Goal: Transaction & Acquisition: Purchase product/service

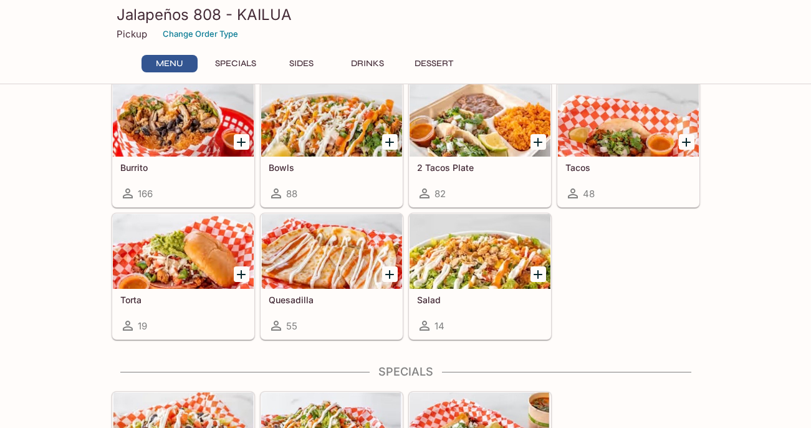
scroll to position [51, 0]
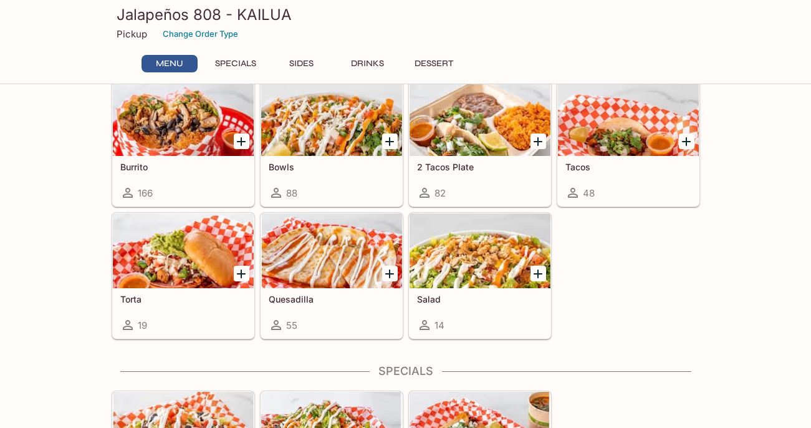
click at [472, 132] on div at bounding box center [480, 118] width 141 height 75
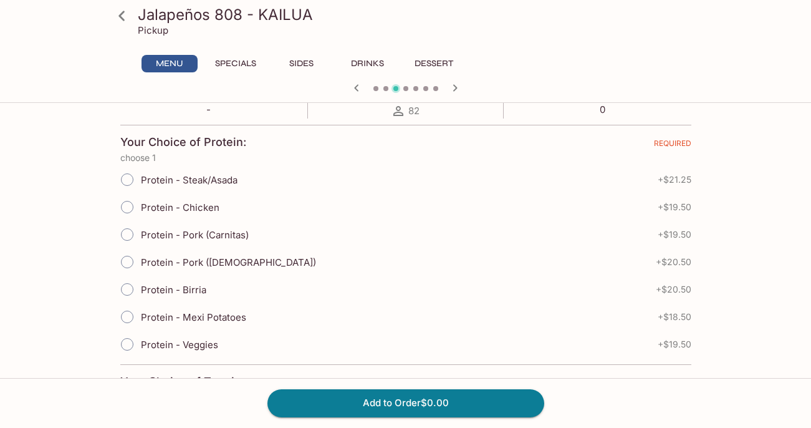
scroll to position [250, 0]
click at [184, 205] on span "Protein - Chicken" at bounding box center [180, 207] width 79 height 12
click at [140, 205] on input "Protein - Chicken" at bounding box center [127, 206] width 26 height 26
radio input "true"
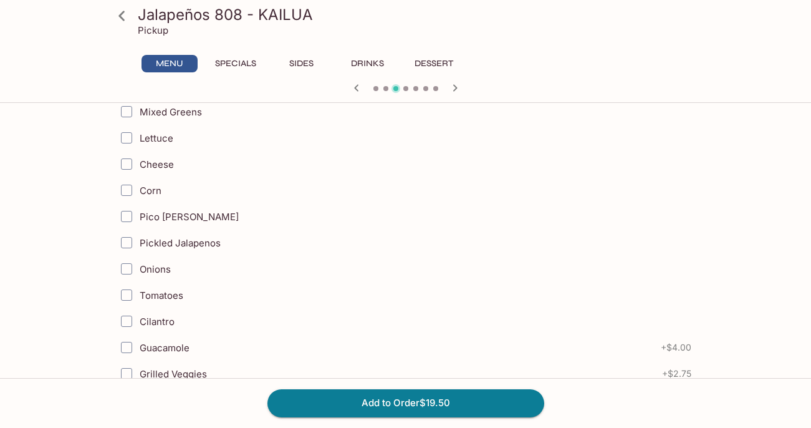
scroll to position [546, 0]
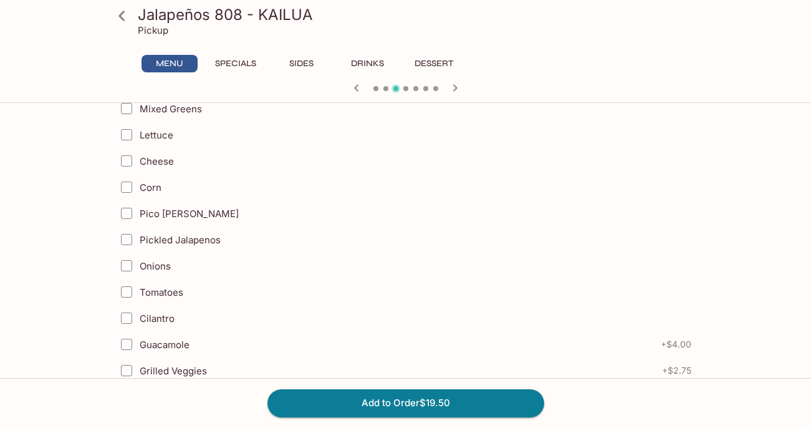
click at [125, 158] on input "Cheese" at bounding box center [126, 160] width 25 height 25
checkbox input "true"
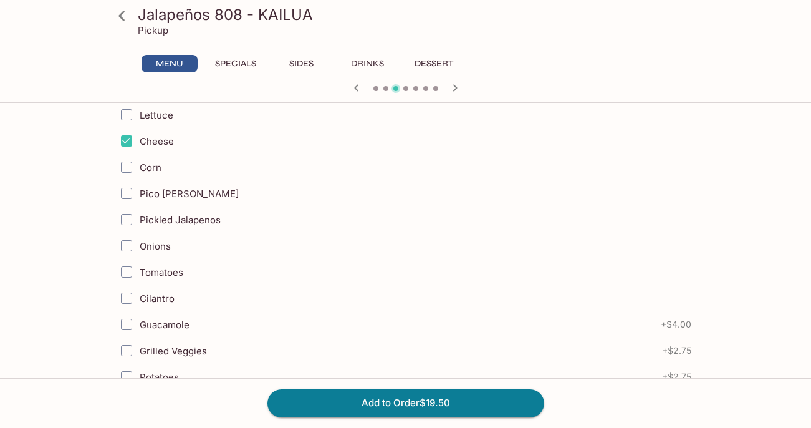
scroll to position [568, 0]
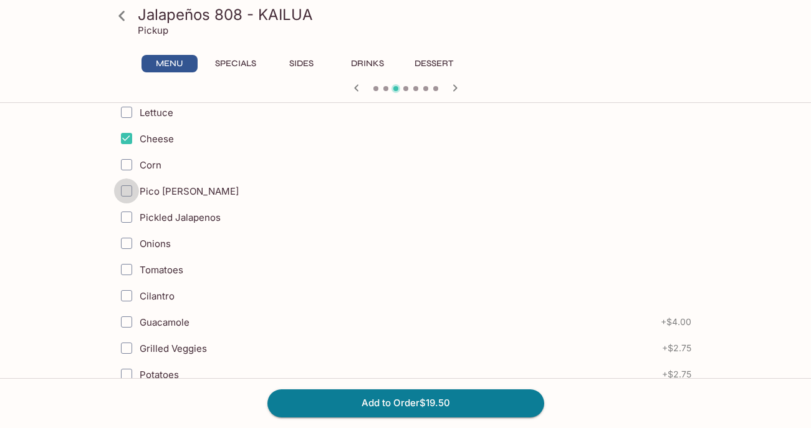
click at [123, 186] on input "Pico [PERSON_NAME]" at bounding box center [126, 190] width 25 height 25
checkbox input "true"
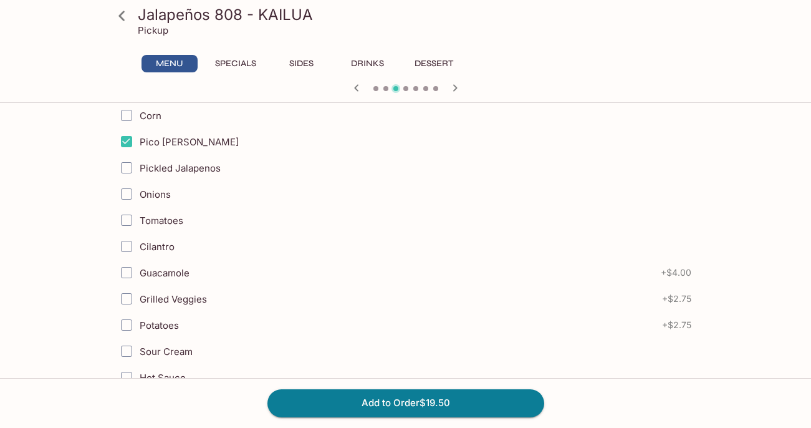
scroll to position [620, 0]
click at [124, 194] on input "Onions" at bounding box center [126, 192] width 25 height 25
checkbox input "true"
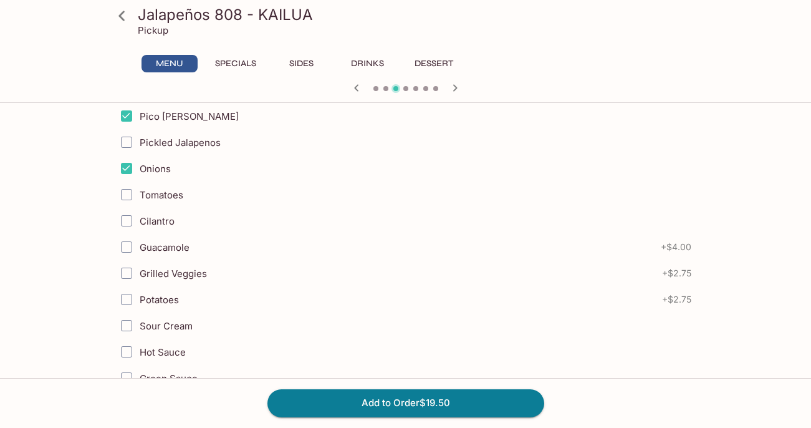
scroll to position [656, 0]
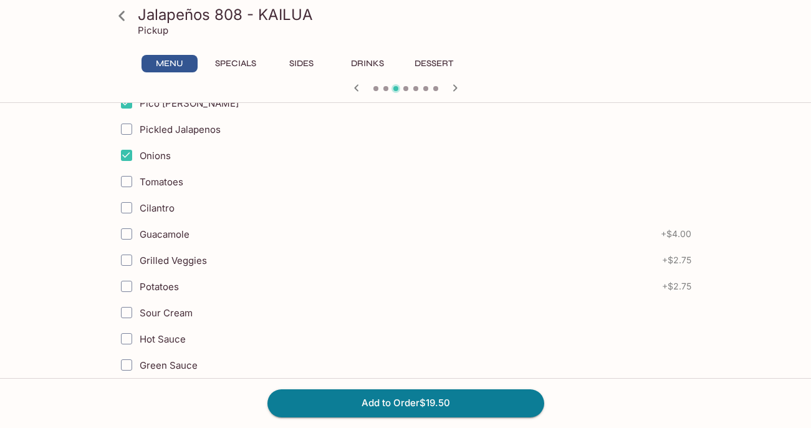
click at [129, 211] on input "Cilantro" at bounding box center [126, 207] width 25 height 25
checkbox input "true"
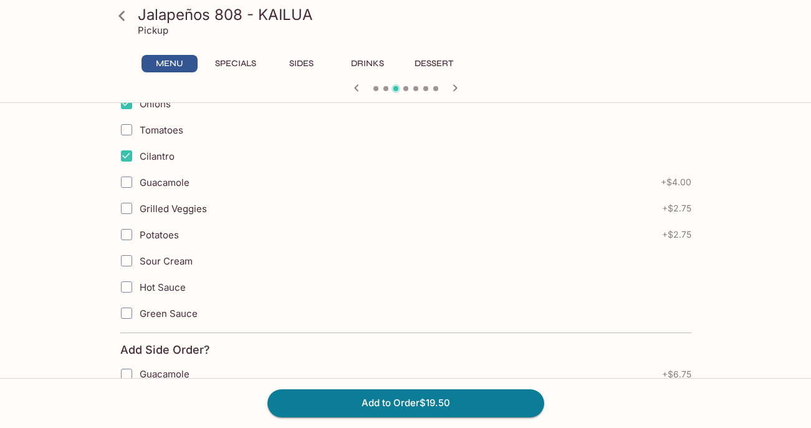
scroll to position [710, 0]
click at [127, 262] on input "Sour Cream" at bounding box center [126, 258] width 25 height 25
click at [130, 259] on input "Sour Cream" at bounding box center [126, 258] width 25 height 25
checkbox input "true"
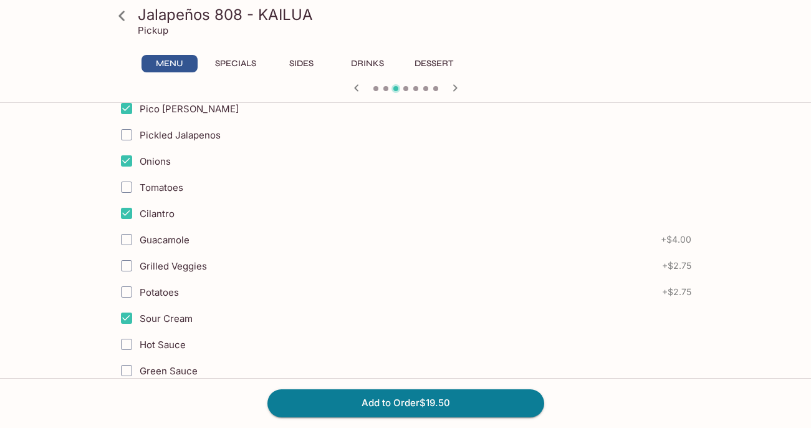
scroll to position [635, 0]
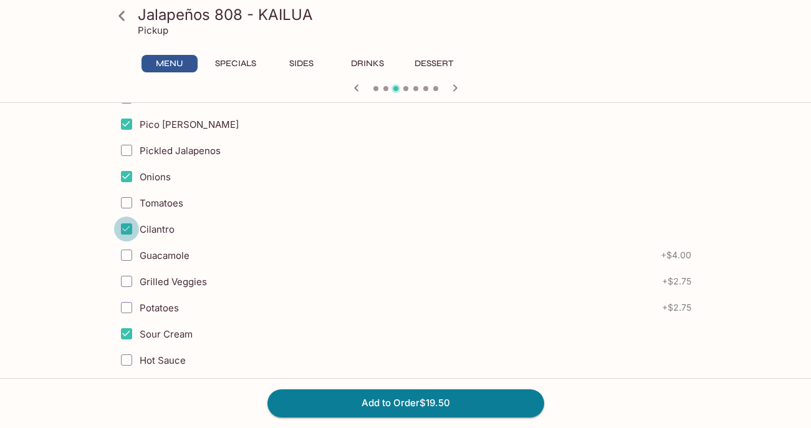
click at [128, 228] on input "Cilantro" at bounding box center [126, 228] width 25 height 25
checkbox input "true"
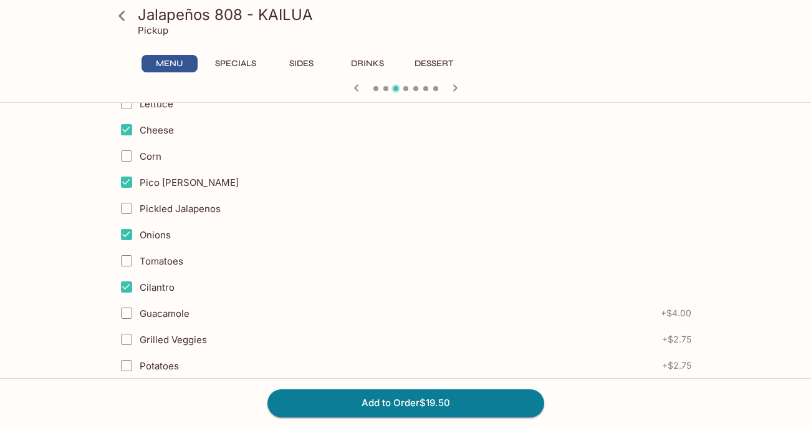
scroll to position [575, 0]
click at [127, 183] on input "Pico [PERSON_NAME]" at bounding box center [126, 183] width 25 height 25
checkbox input "true"
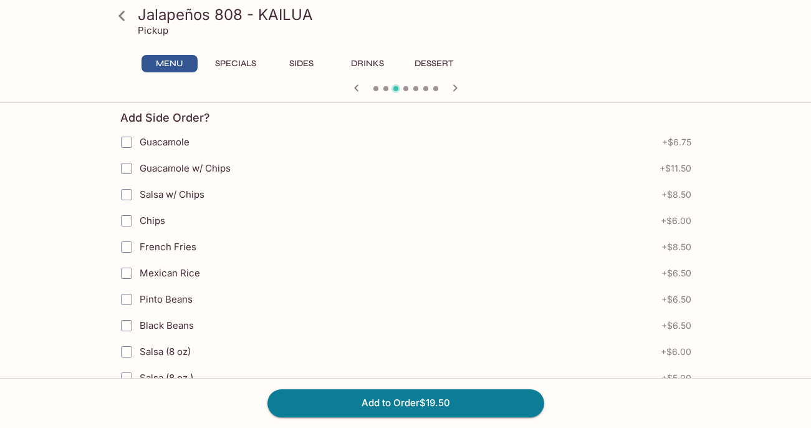
scroll to position [942, 0]
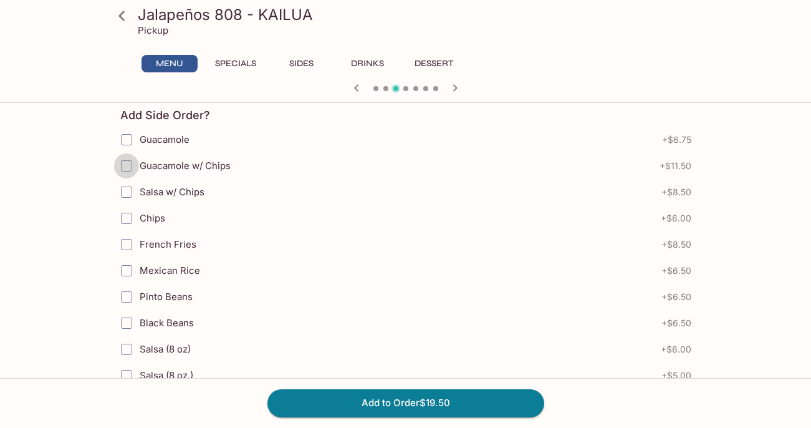
click at [125, 166] on input "Guacamole w/ Chips" at bounding box center [126, 165] width 25 height 25
checkbox input "true"
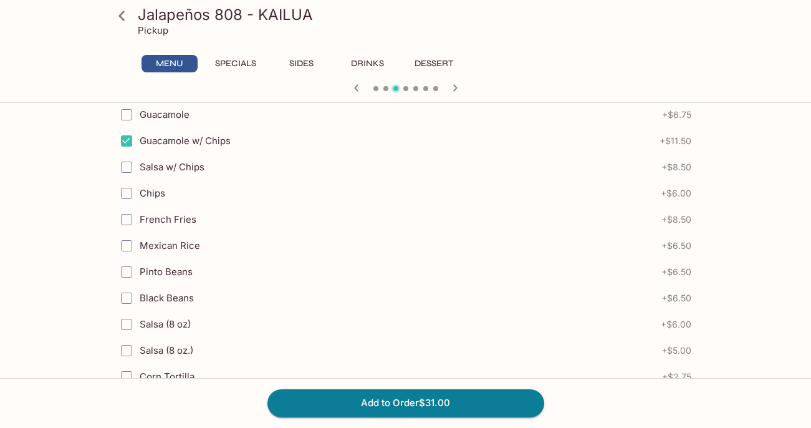
scroll to position [969, 0]
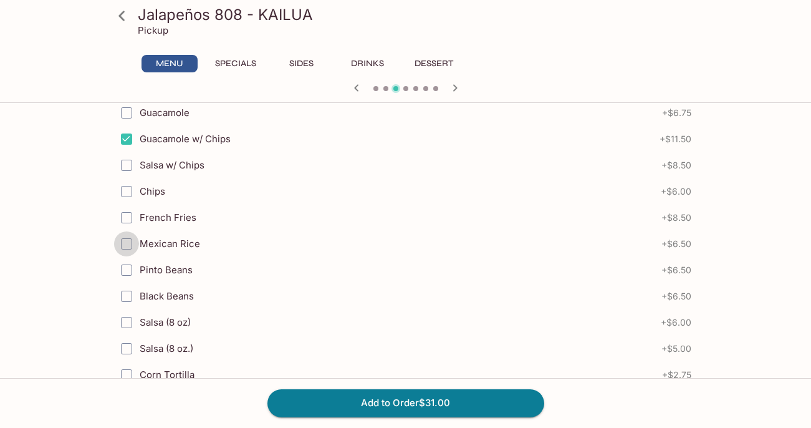
click at [123, 246] on input "Mexican Rice" at bounding box center [126, 243] width 25 height 25
checkbox input "true"
click at [123, 269] on input "Pinto Beans" at bounding box center [126, 269] width 25 height 25
checkbox input "true"
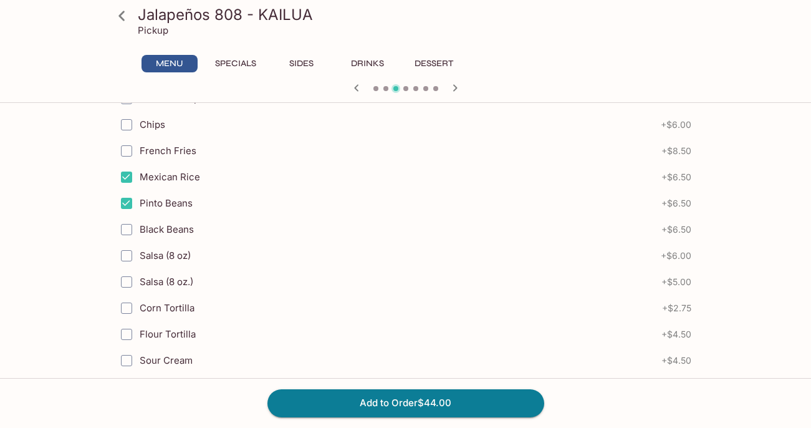
scroll to position [1068, 0]
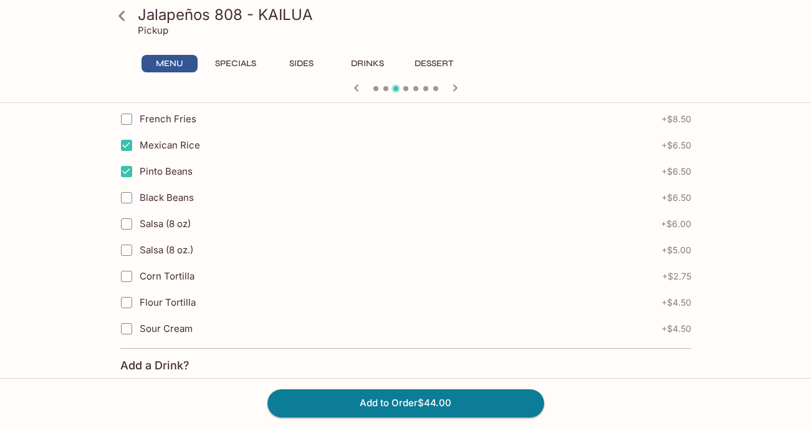
click at [125, 146] on input "Mexican Rice" at bounding box center [126, 145] width 25 height 25
checkbox input "false"
click at [125, 173] on input "Pinto Beans" at bounding box center [126, 171] width 25 height 25
checkbox input "false"
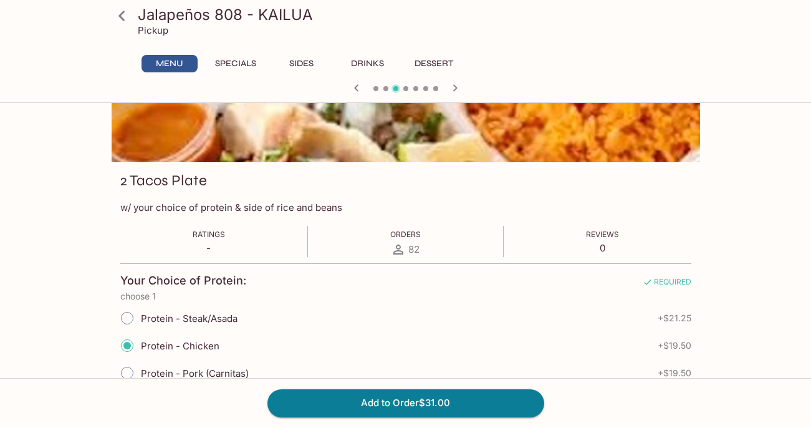
scroll to position [0, 0]
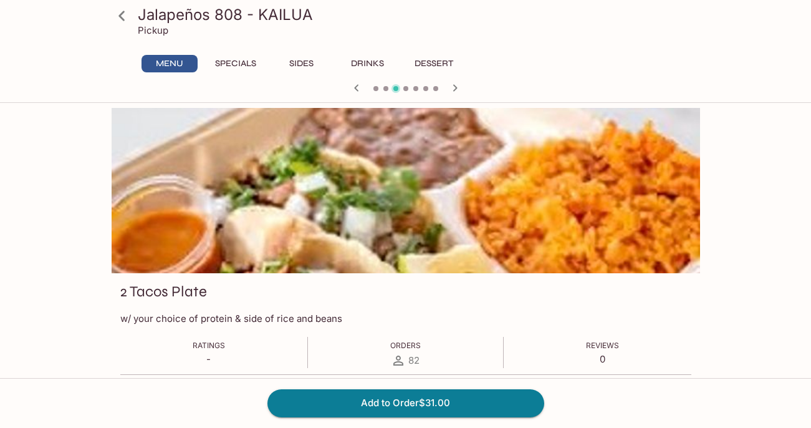
click at [120, 12] on icon at bounding box center [122, 16] width 22 height 22
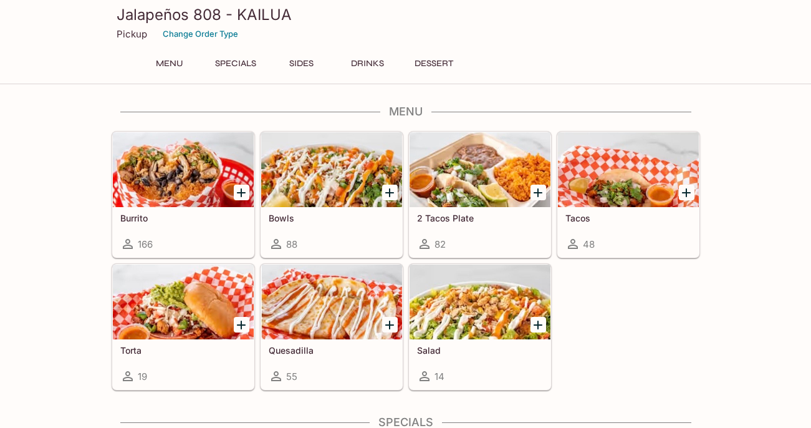
click at [476, 170] on div at bounding box center [480, 169] width 141 height 75
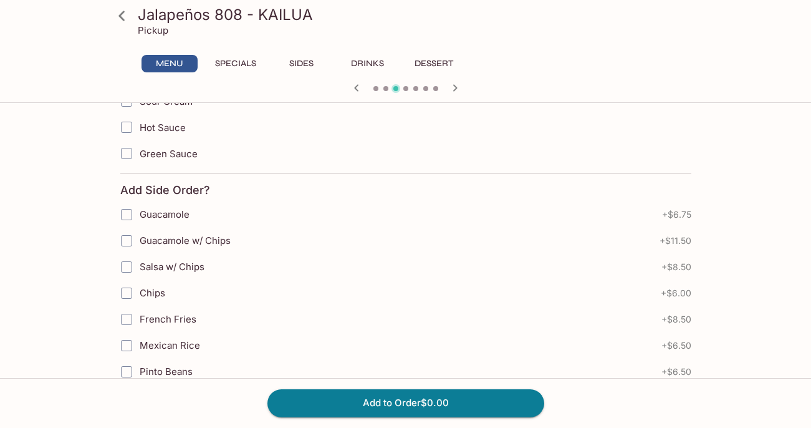
scroll to position [975, 0]
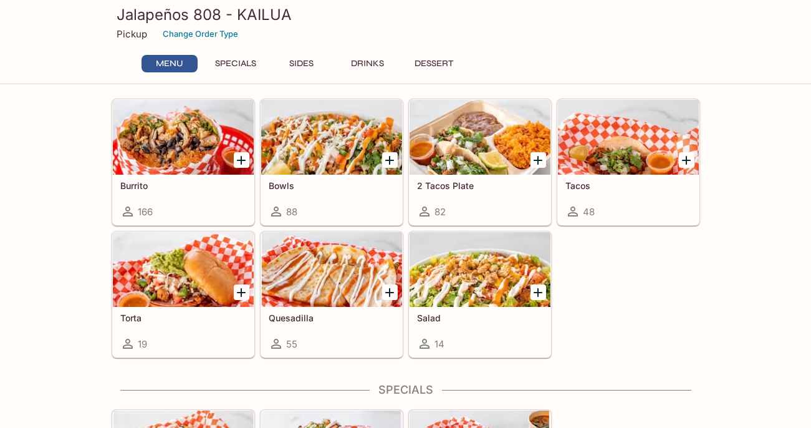
scroll to position [12, 0]
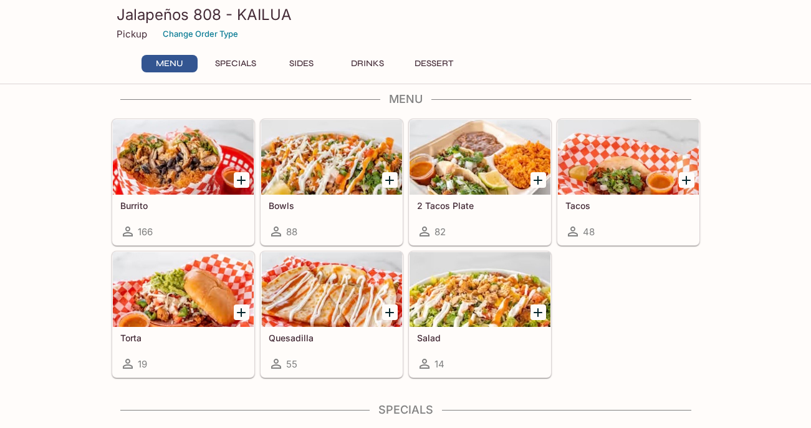
click at [323, 173] on div at bounding box center [331, 157] width 141 height 75
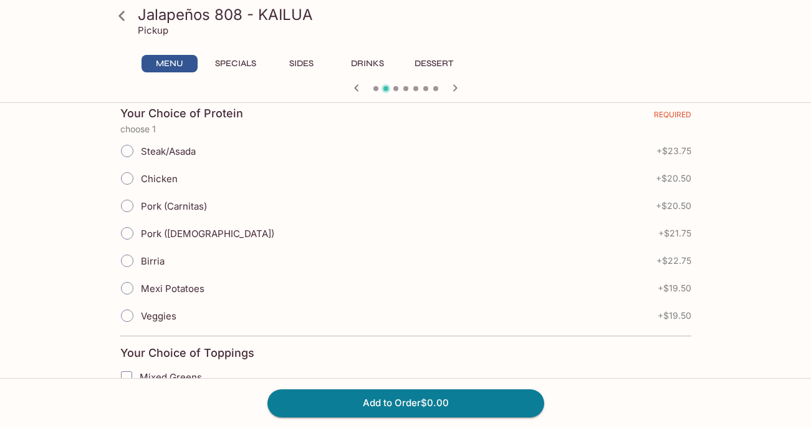
scroll to position [290, 0]
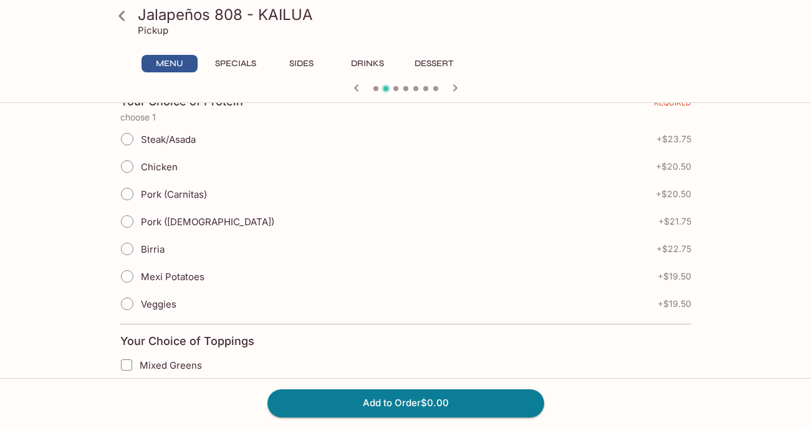
click at [192, 194] on span "Pork (Carnitas)" at bounding box center [174, 194] width 66 height 12
click at [140, 194] on input "Pork (Carnitas)" at bounding box center [127, 194] width 26 height 26
radio input "true"
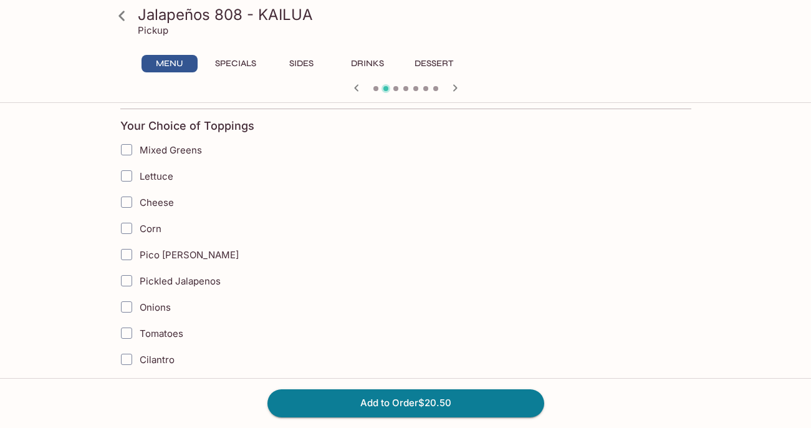
scroll to position [525, 0]
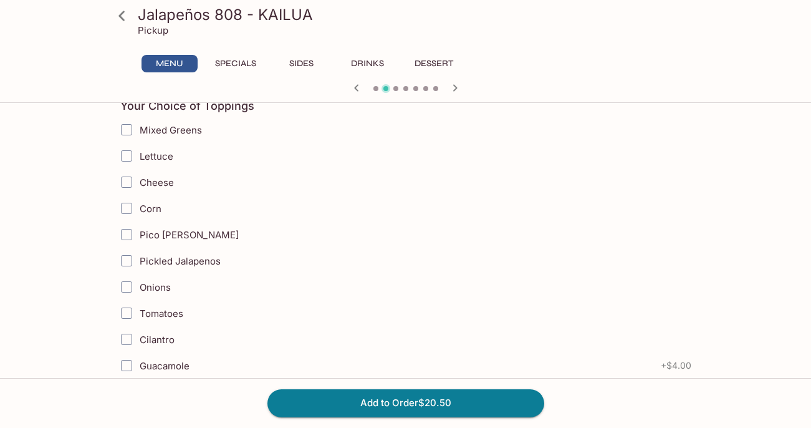
click at [127, 156] on input "Lettuce" at bounding box center [126, 155] width 25 height 25
checkbox input "true"
click at [125, 179] on input "Cheese" at bounding box center [126, 182] width 25 height 25
checkbox input "true"
click at [125, 211] on input "Corn" at bounding box center [126, 208] width 25 height 25
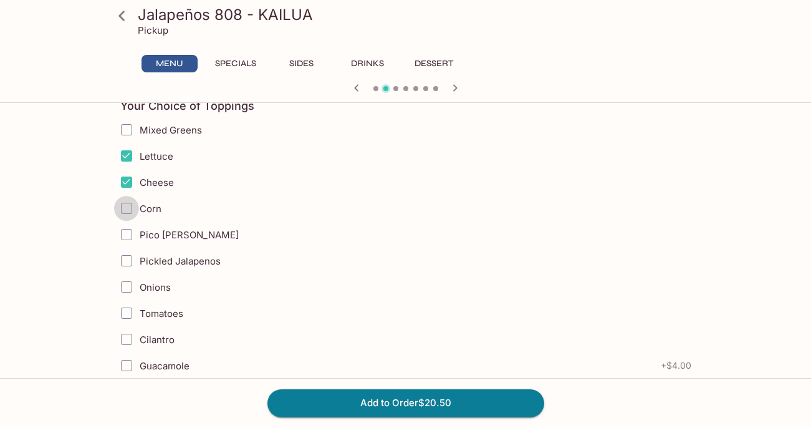
checkbox input "true"
click at [125, 231] on input "Pico [PERSON_NAME]" at bounding box center [126, 234] width 25 height 25
checkbox input "true"
click at [127, 258] on input "Pickled Jalapenos" at bounding box center [126, 260] width 25 height 25
checkbox input "true"
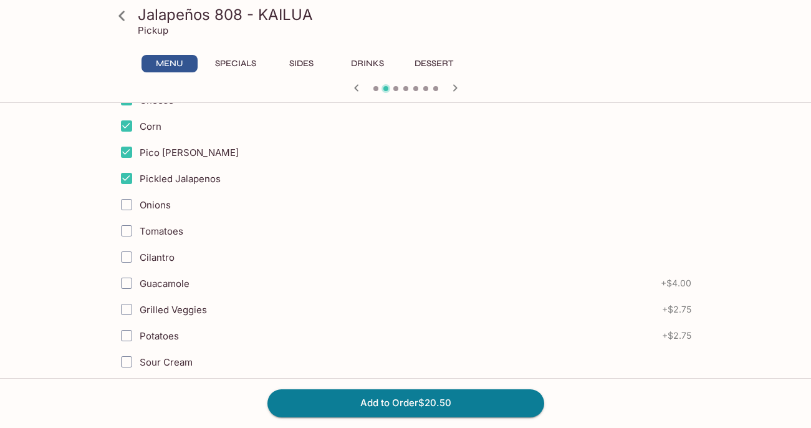
scroll to position [608, 0]
click at [128, 199] on input "Onions" at bounding box center [126, 203] width 25 height 25
checkbox input "true"
click at [128, 256] on input "Cilantro" at bounding box center [126, 255] width 25 height 25
checkbox input "true"
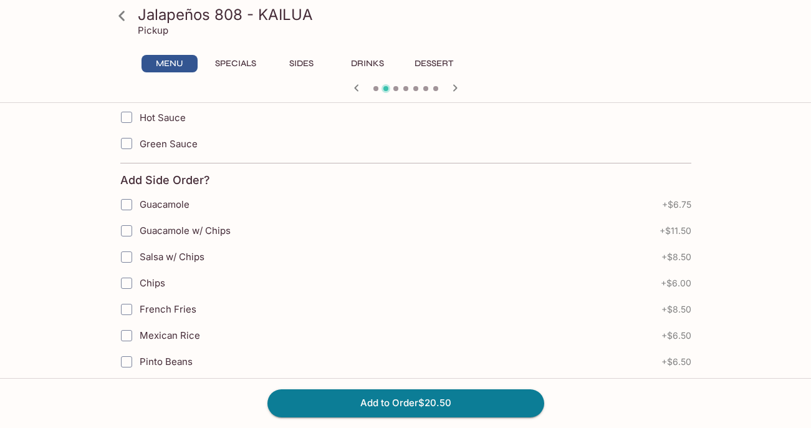
scroll to position [880, 0]
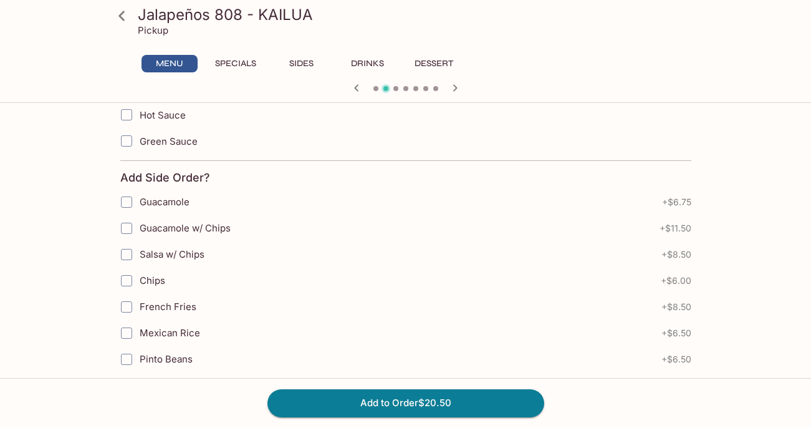
click at [168, 228] on span "Guacamole w/ Chips" at bounding box center [185, 228] width 91 height 12
click at [139, 228] on input "Guacamole w/ Chips" at bounding box center [126, 228] width 25 height 25
checkbox input "true"
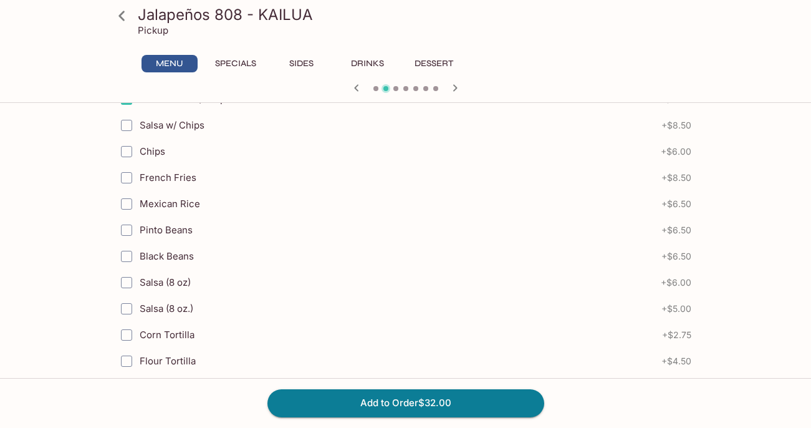
scroll to position [1007, 0]
click at [172, 232] on span "Pinto Beans" at bounding box center [166, 232] width 53 height 12
click at [139, 232] on input "Pinto Beans" at bounding box center [126, 231] width 25 height 25
checkbox input "true"
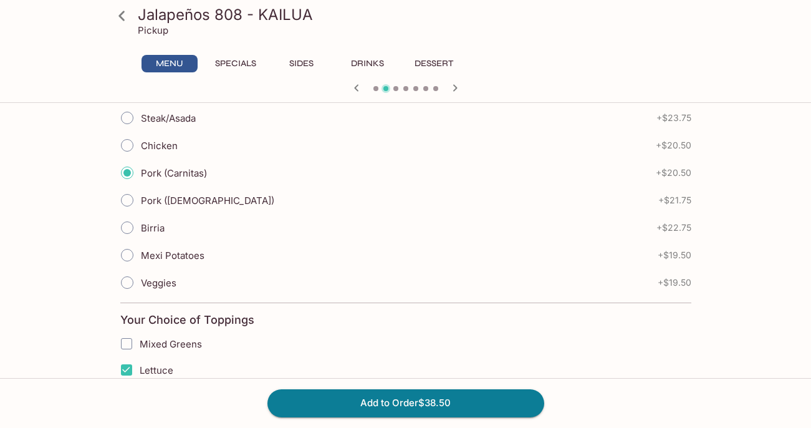
scroll to position [137, 0]
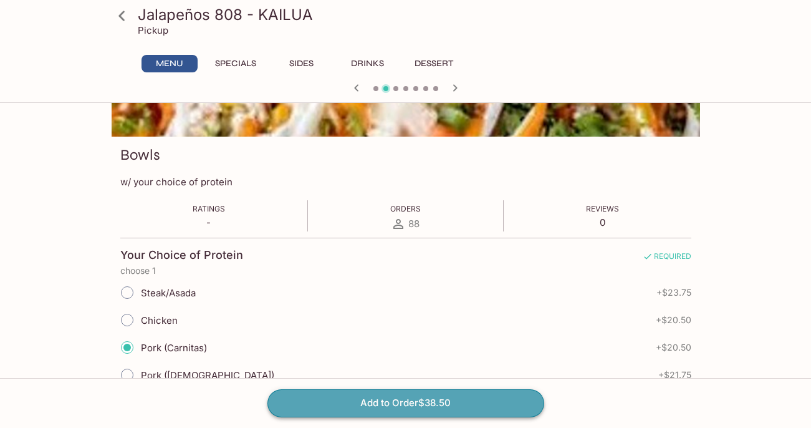
click at [350, 405] on button "Add to Order $38.50" at bounding box center [405, 402] width 277 height 27
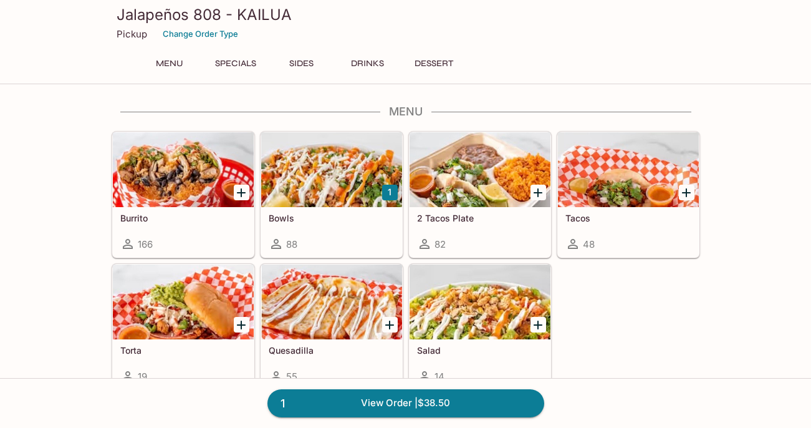
click at [302, 67] on button "Sides" at bounding box center [302, 63] width 56 height 17
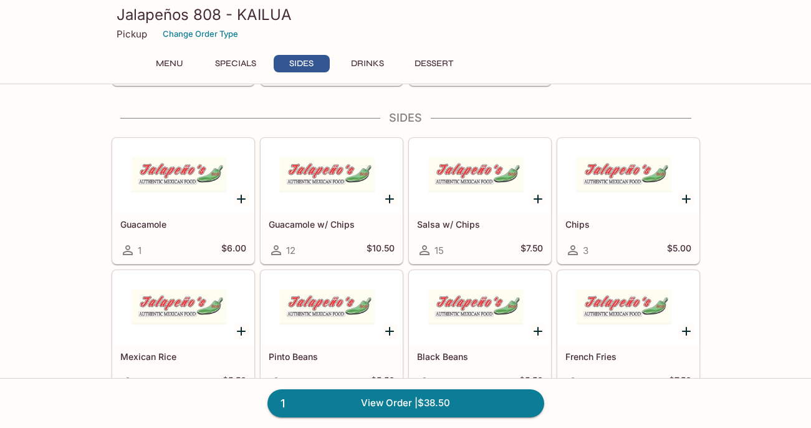
scroll to position [487, 0]
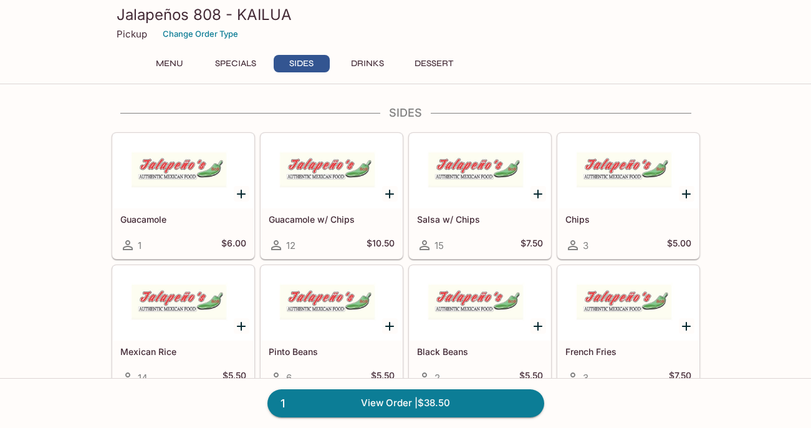
click at [390, 193] on icon "Add Guacamole w/ Chips" at bounding box center [389, 193] width 9 height 9
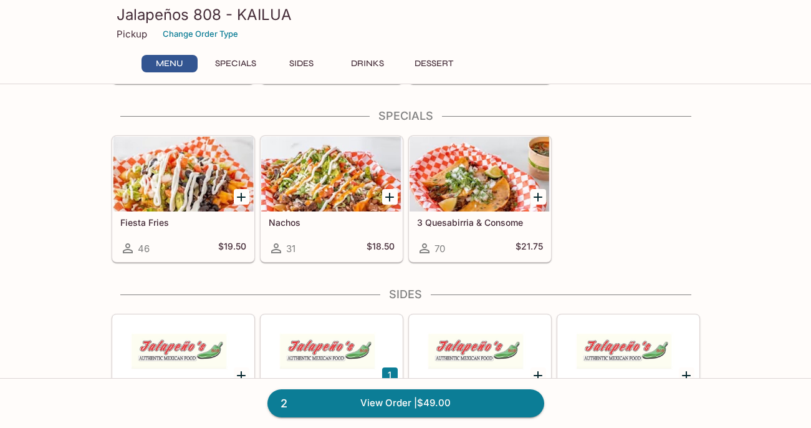
scroll to position [0, 0]
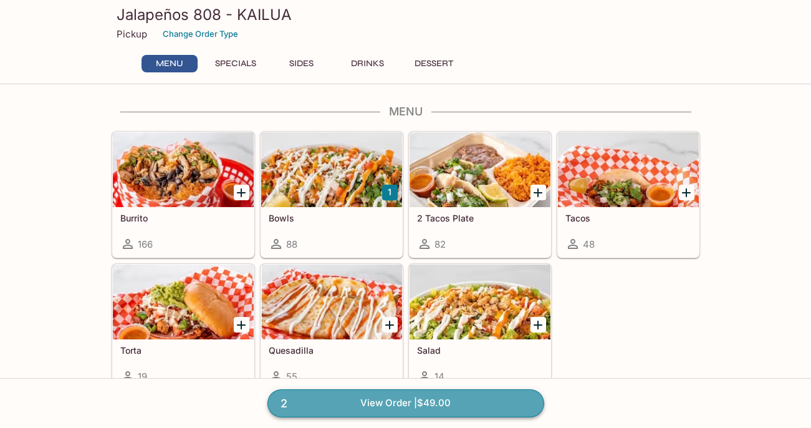
click at [374, 400] on link "2 View Order | $49.00" at bounding box center [405, 402] width 277 height 27
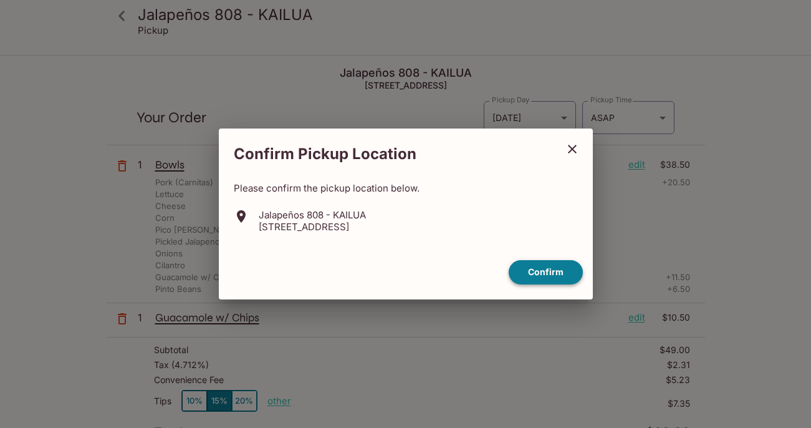
click at [544, 278] on button "Confirm" at bounding box center [546, 272] width 74 height 24
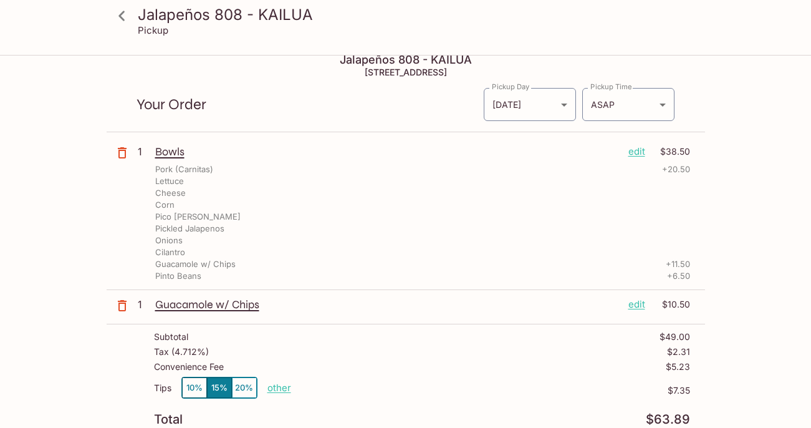
scroll to position [16, 0]
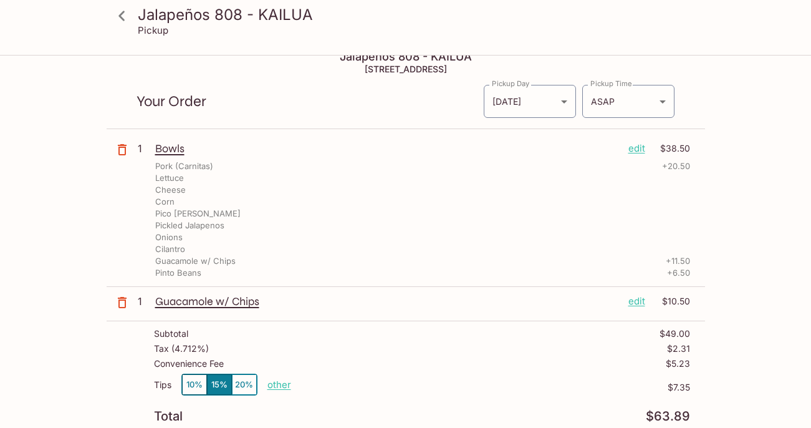
click at [635, 147] on p "edit" at bounding box center [636, 148] width 17 height 14
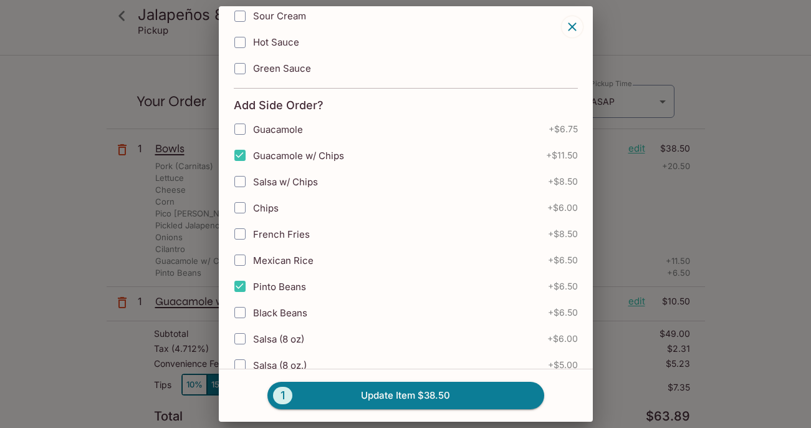
scroll to position [665, 0]
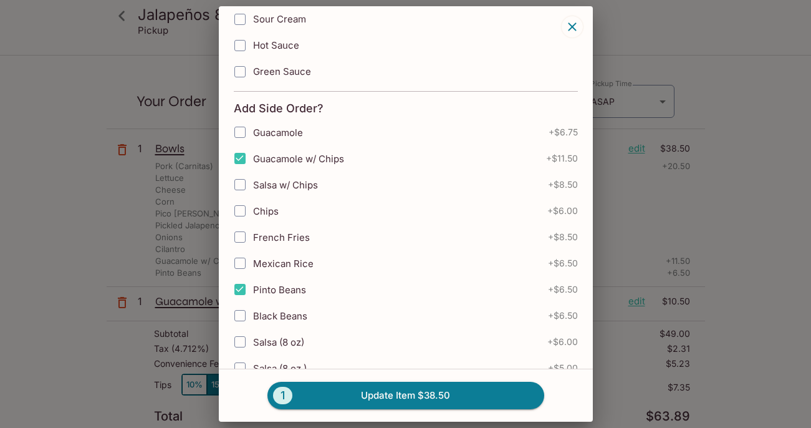
click at [240, 154] on input "Guacamole w/ Chips" at bounding box center [240, 158] width 25 height 25
checkbox input "false"
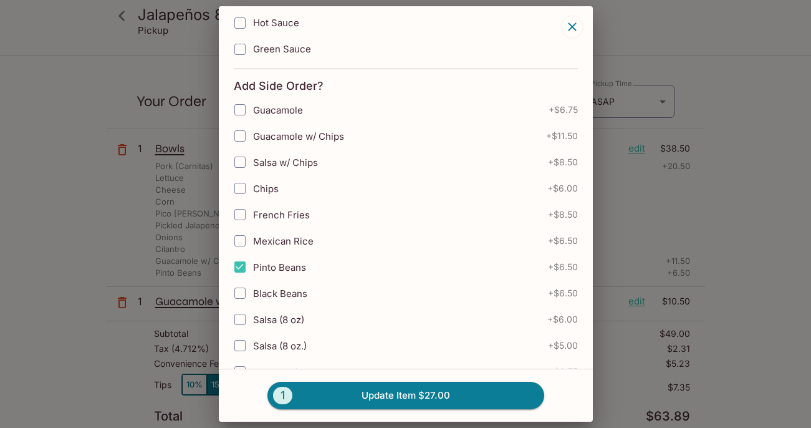
scroll to position [689, 0]
click at [424, 394] on button "1 Update Item $27.00" at bounding box center [405, 394] width 277 height 27
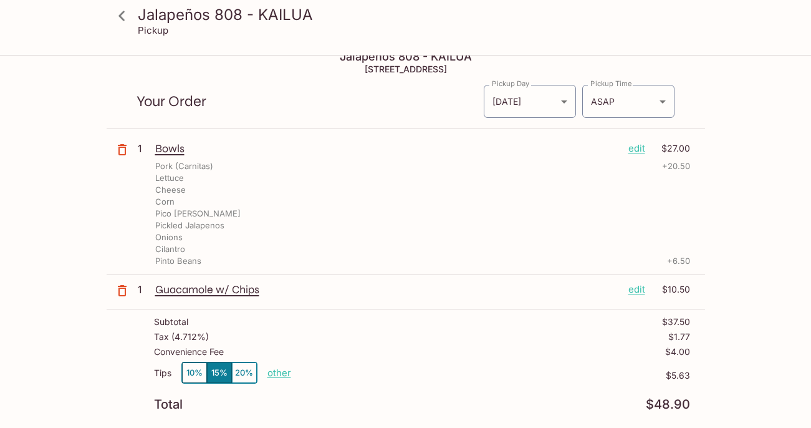
scroll to position [0, 0]
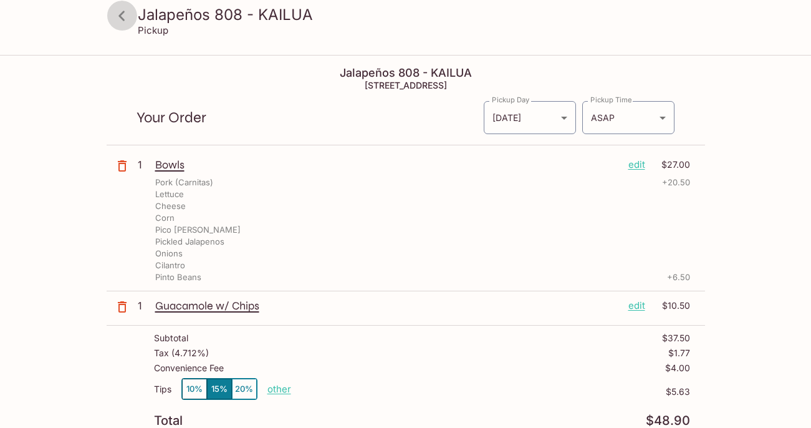
click at [124, 16] on icon at bounding box center [122, 16] width 22 height 22
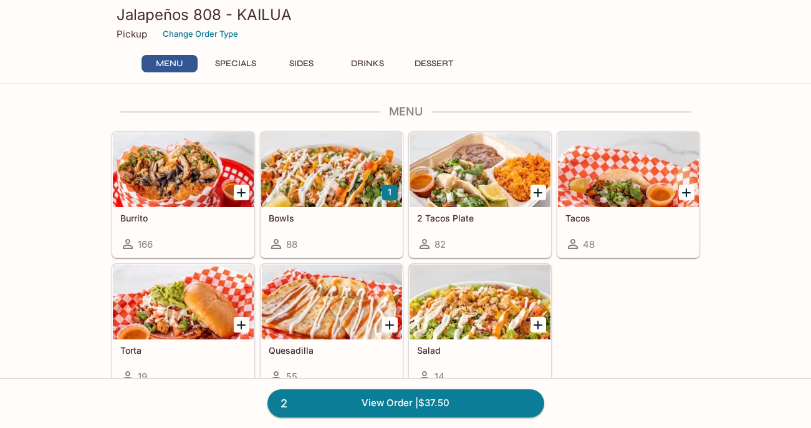
click at [297, 62] on button "Sides" at bounding box center [302, 63] width 56 height 17
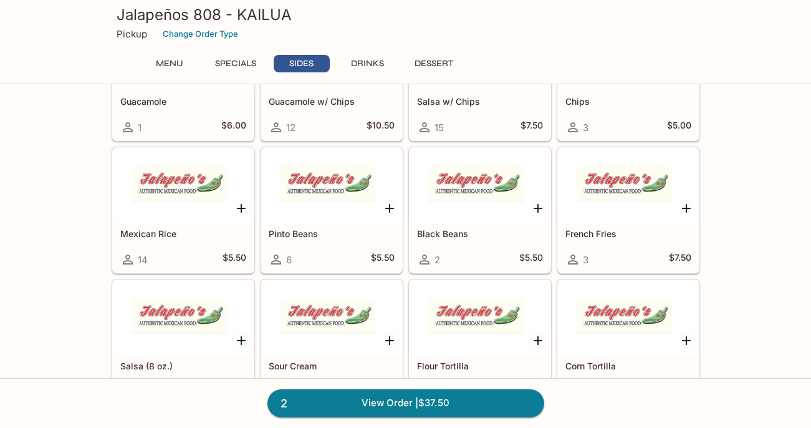
scroll to position [606, 0]
click at [391, 206] on icon "Add Pinto Beans" at bounding box center [389, 207] width 15 height 15
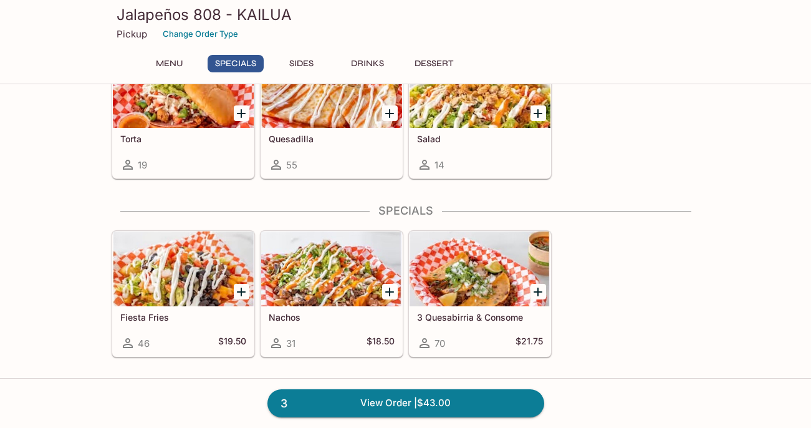
scroll to position [0, 0]
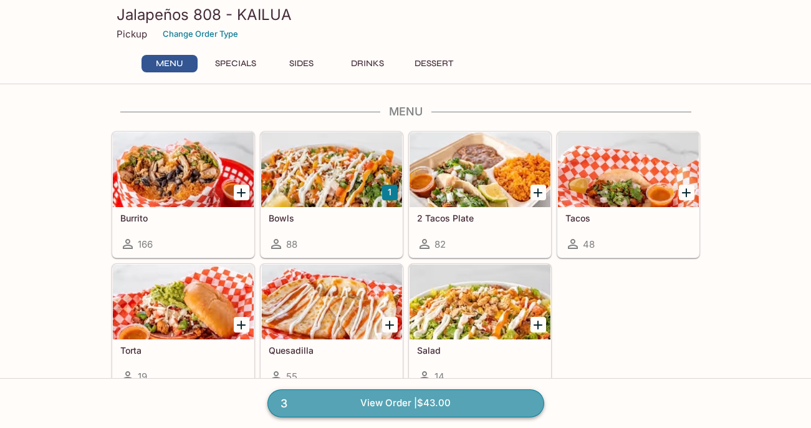
click at [367, 400] on link "3 View Order | $43.00" at bounding box center [405, 402] width 277 height 27
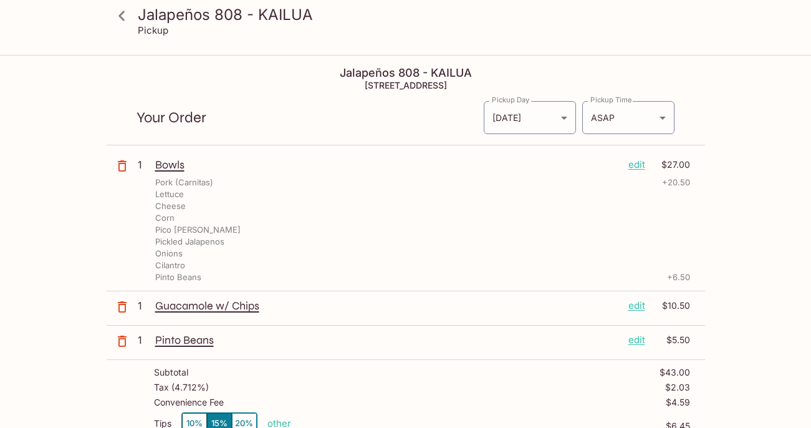
click at [637, 166] on p "edit" at bounding box center [636, 165] width 17 height 14
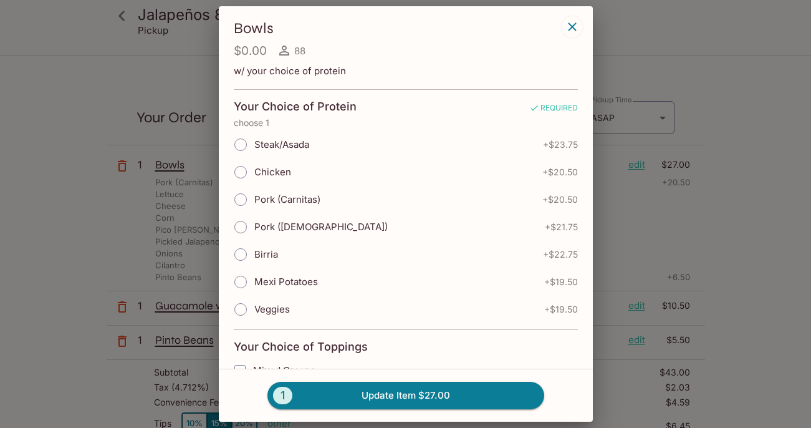
click at [571, 23] on icon "button" at bounding box center [572, 26] width 15 height 15
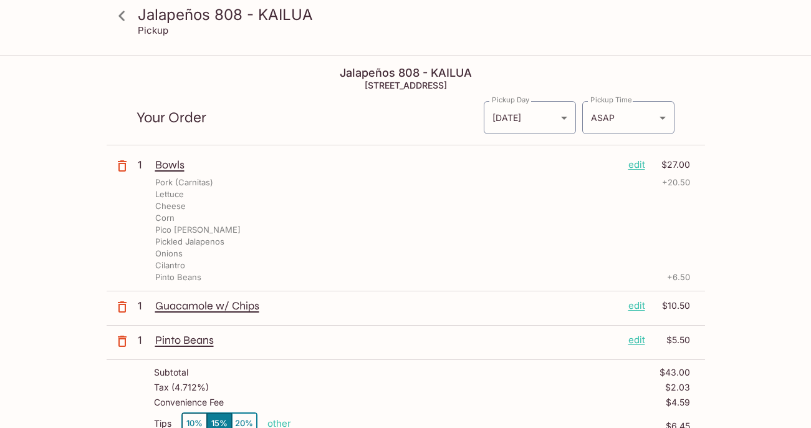
click at [635, 161] on p "edit" at bounding box center [636, 165] width 17 height 14
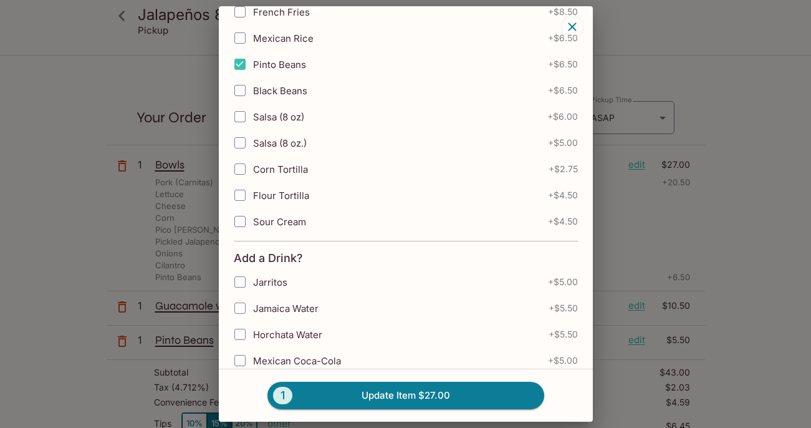
scroll to position [868, 0]
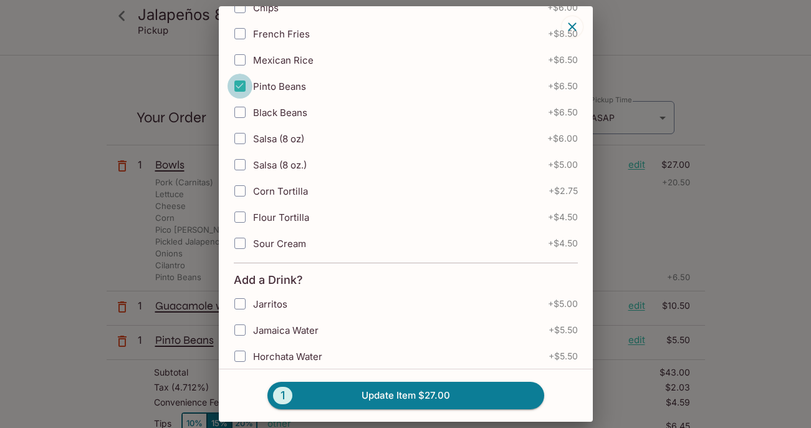
click at [243, 82] on input "Pinto Beans" at bounding box center [240, 86] width 25 height 25
checkbox input "false"
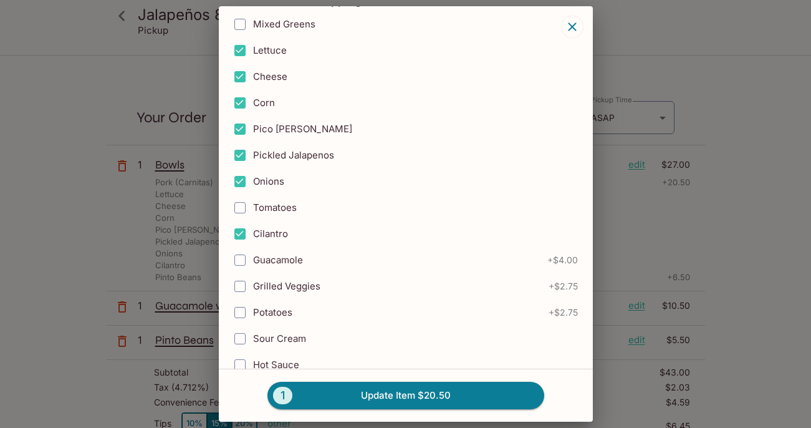
scroll to position [0, 0]
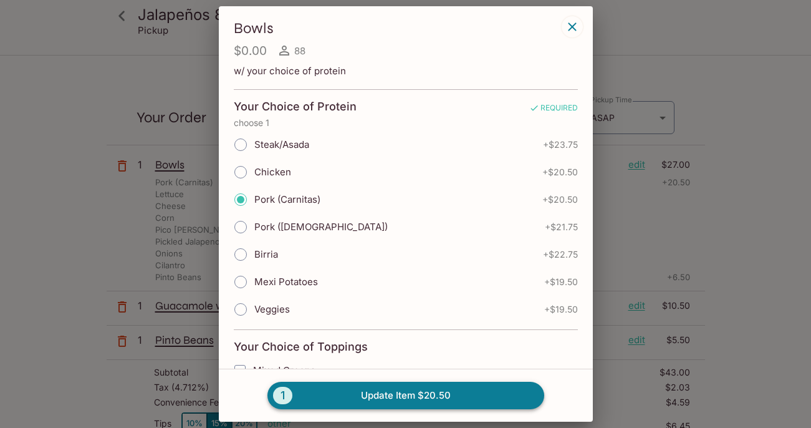
click at [378, 395] on button "1 Update Item $20.50" at bounding box center [405, 394] width 277 height 27
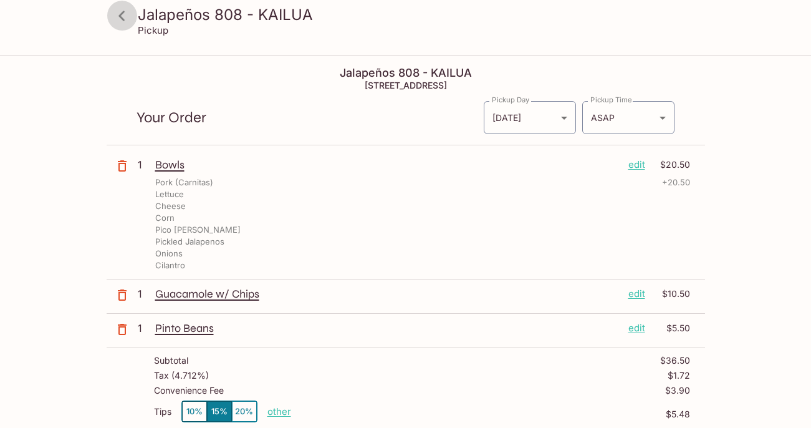
click at [122, 18] on icon at bounding box center [121, 16] width 6 height 10
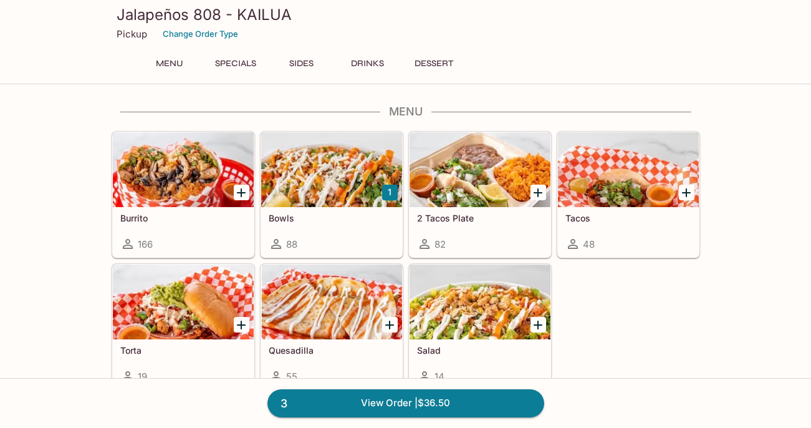
click at [477, 175] on div at bounding box center [480, 169] width 141 height 75
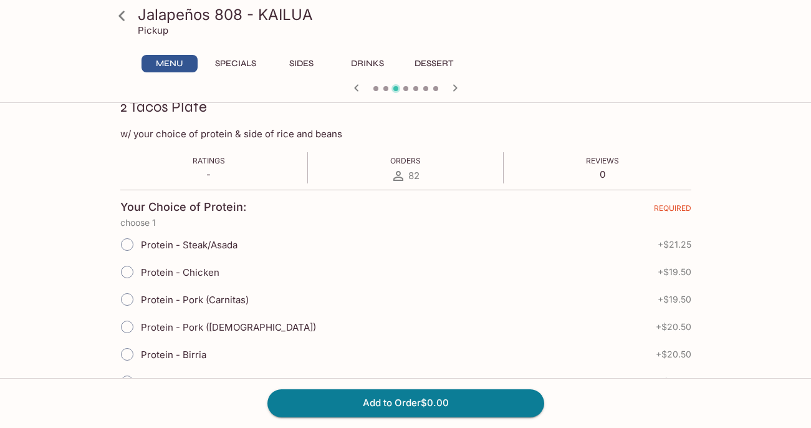
scroll to position [212, 0]
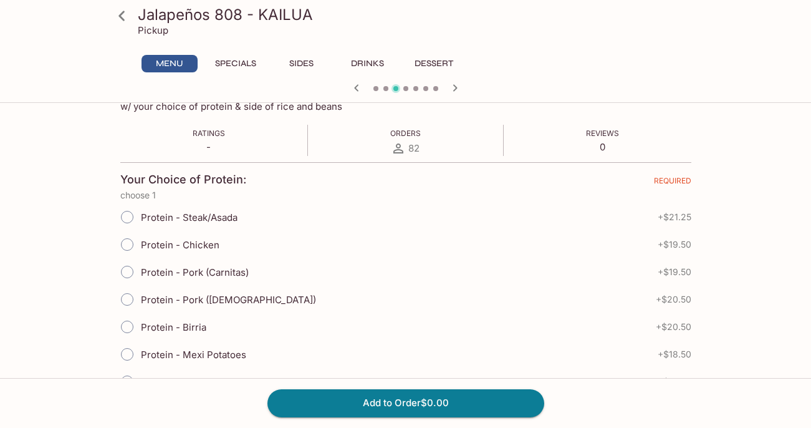
click at [154, 247] on span "Protein - Chicken" at bounding box center [180, 245] width 79 height 12
click at [140, 247] on input "Protein - Chicken" at bounding box center [127, 244] width 26 height 26
radio input "true"
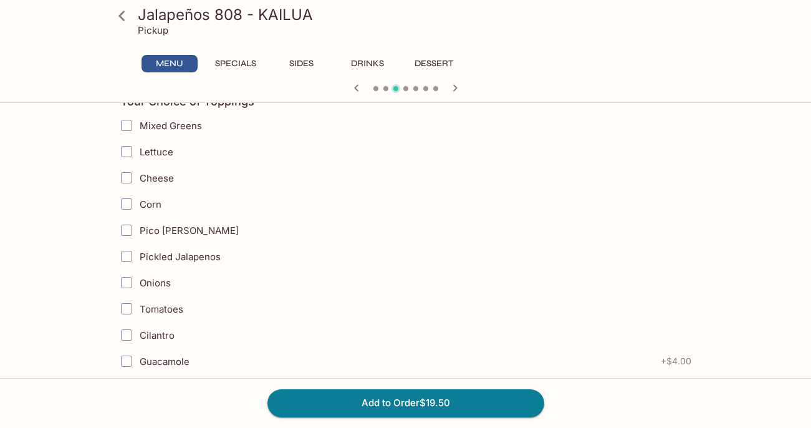
scroll to position [530, 0]
click at [127, 172] on input "Cheese" at bounding box center [126, 177] width 25 height 25
checkbox input "true"
click at [127, 206] on input "Corn" at bounding box center [126, 203] width 25 height 25
checkbox input "true"
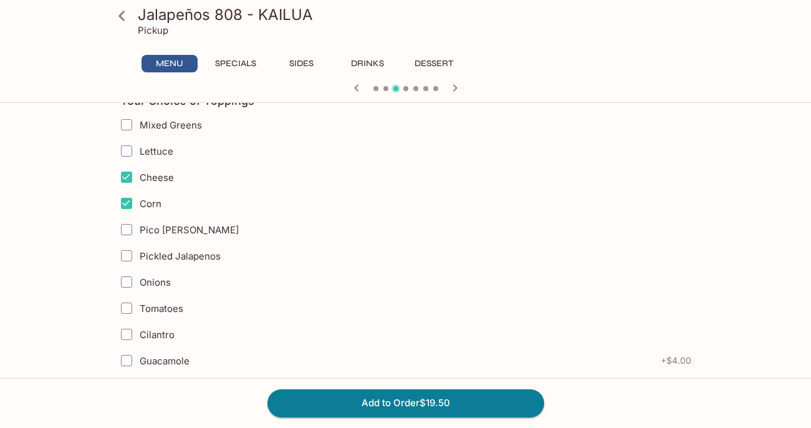
click at [127, 232] on input "Pico [PERSON_NAME]" at bounding box center [126, 229] width 25 height 25
checkbox input "true"
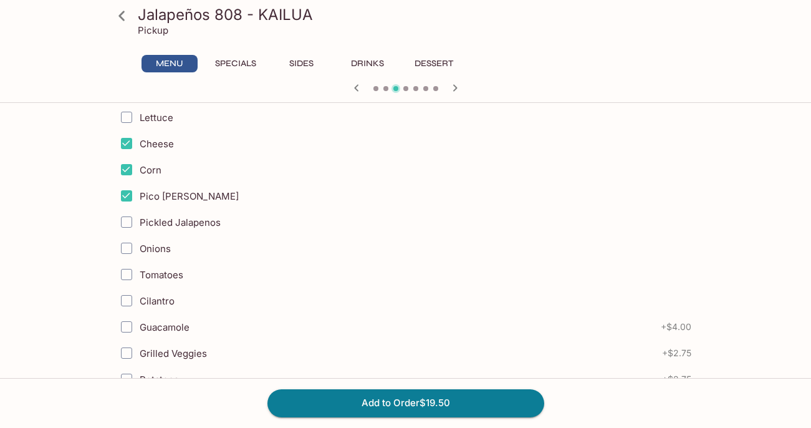
scroll to position [571, 0]
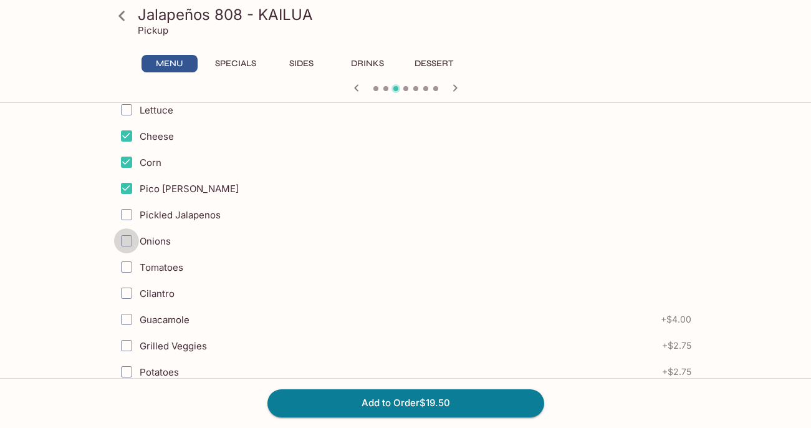
click at [127, 238] on input "Onions" at bounding box center [126, 240] width 25 height 25
checkbox input "true"
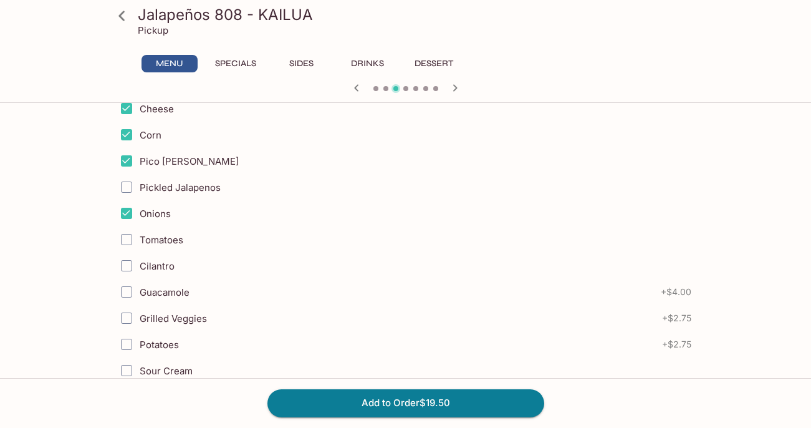
scroll to position [603, 0]
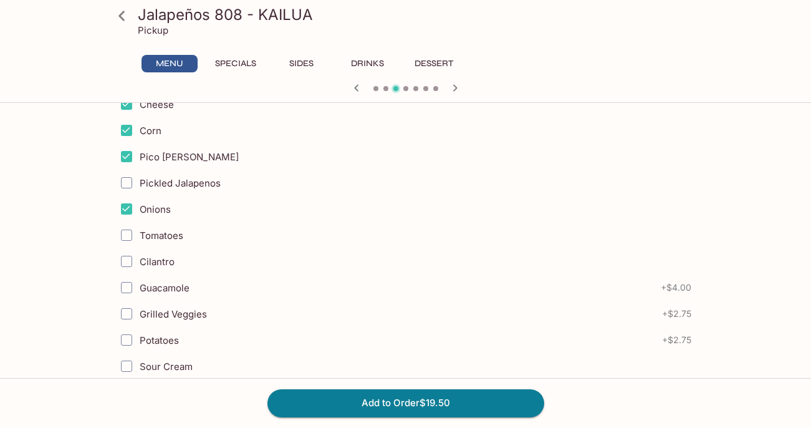
click at [128, 256] on input "Cilantro" at bounding box center [126, 261] width 25 height 25
checkbox input "true"
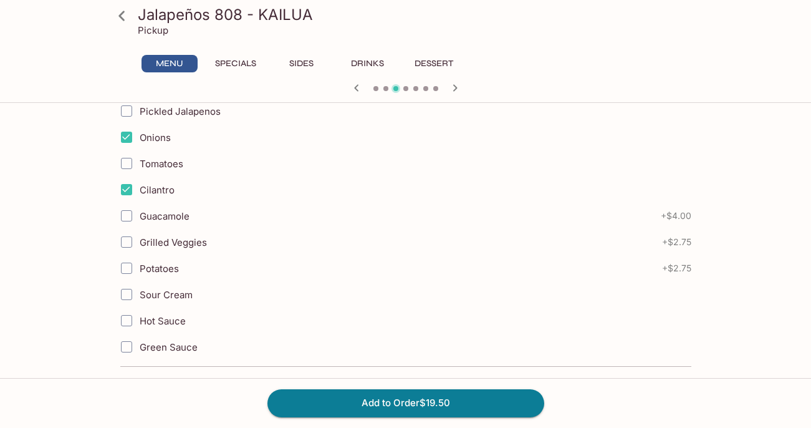
scroll to position [676, 0]
click at [167, 294] on span "Sour Cream" at bounding box center [166, 293] width 53 height 12
click at [139, 294] on input "Sour Cream" at bounding box center [126, 292] width 25 height 25
checkbox input "true"
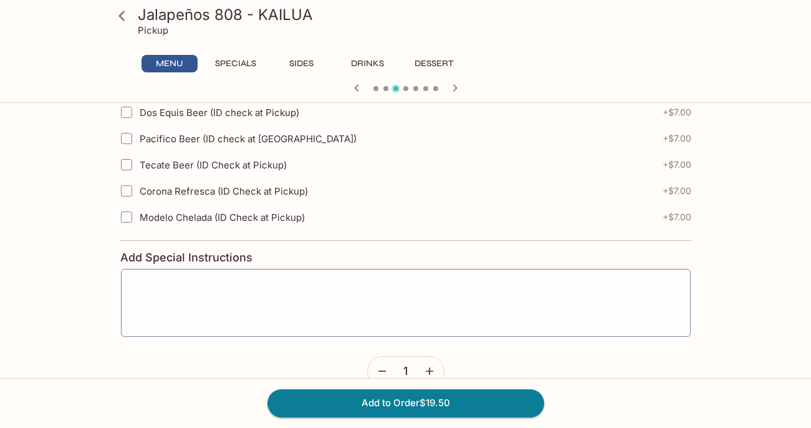
scroll to position [1507, 0]
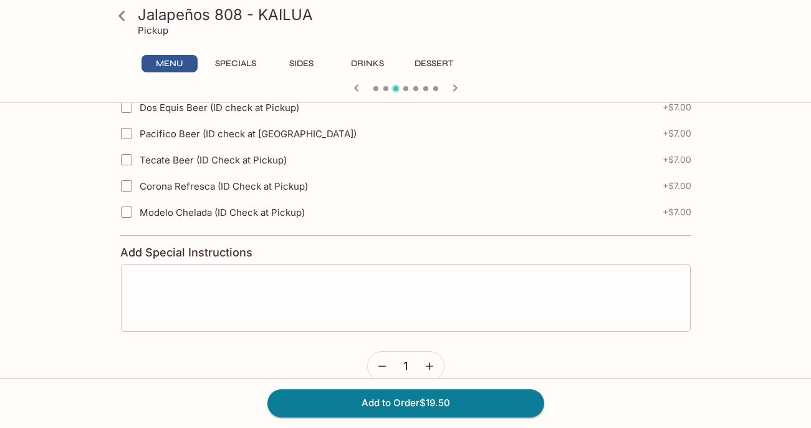
click at [201, 289] on textarea at bounding box center [406, 297] width 552 height 47
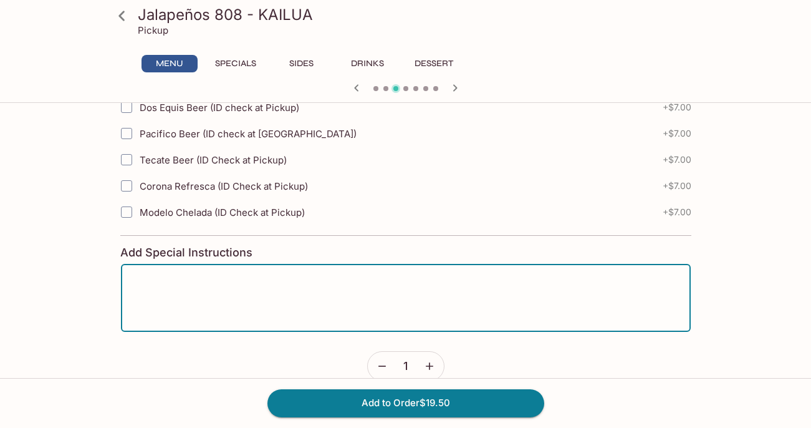
type textarea "c"
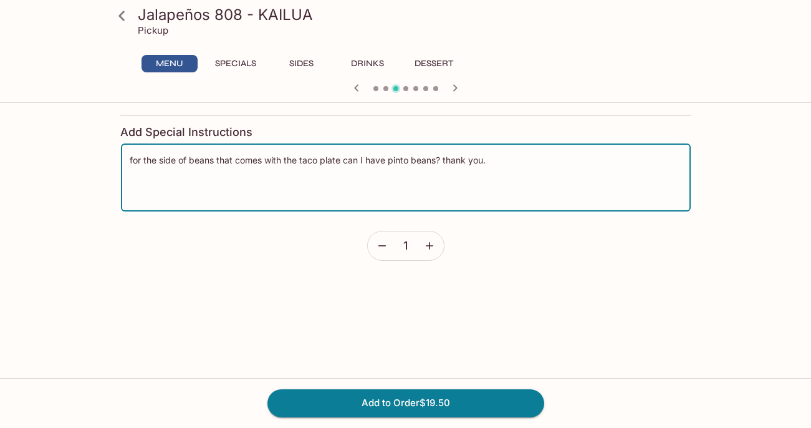
scroll to position [1628, 0]
type textarea "for the side of beans that comes with the taco plate can I have pinto beans? th…"
click at [310, 402] on button "Add to Order $19.50" at bounding box center [405, 402] width 277 height 27
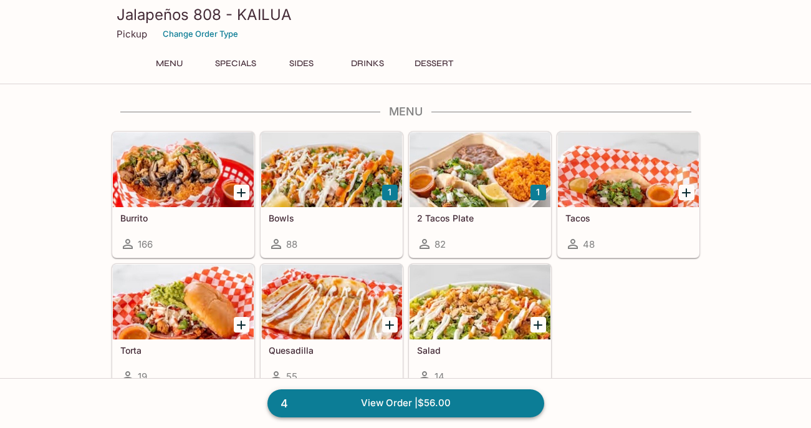
click at [370, 400] on link "4 View Order | $56.00" at bounding box center [405, 402] width 277 height 27
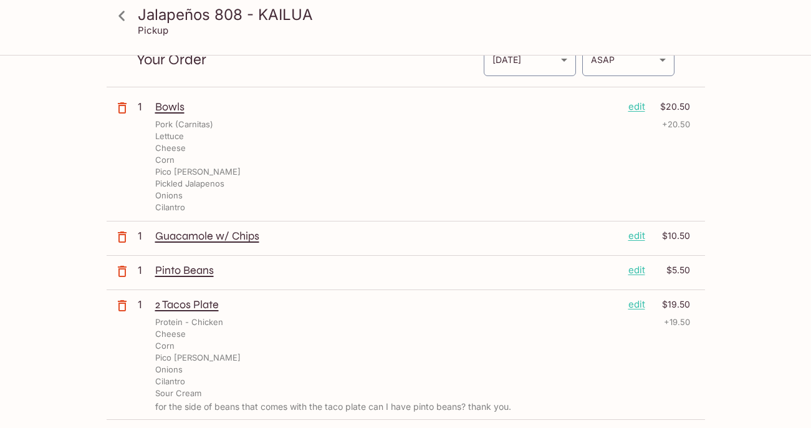
scroll to position [62, 0]
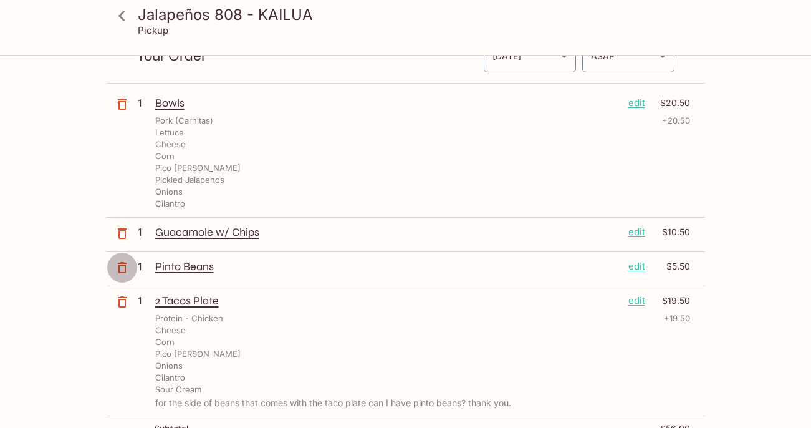
click at [120, 266] on icon "button" at bounding box center [122, 267] width 15 height 15
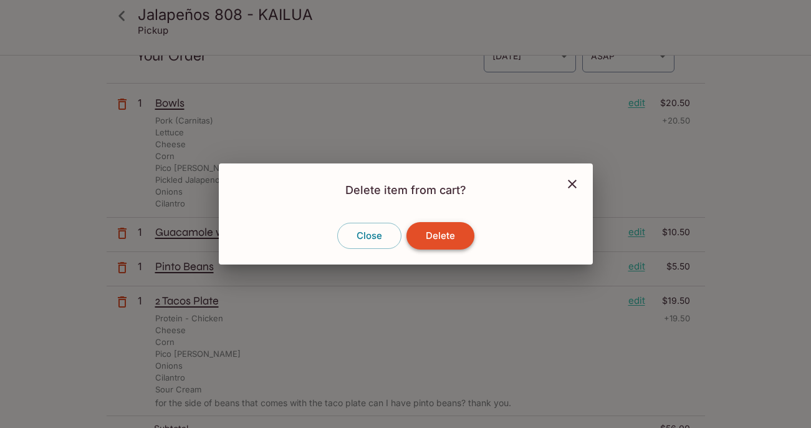
click at [438, 241] on button "Delete" at bounding box center [440, 235] width 68 height 27
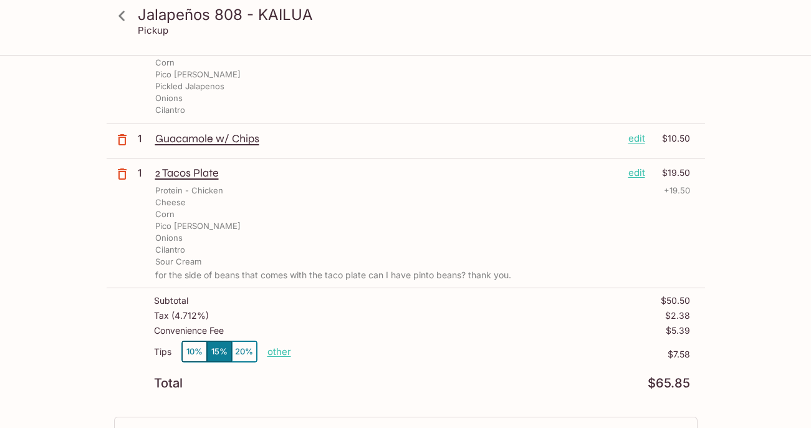
scroll to position [161, 0]
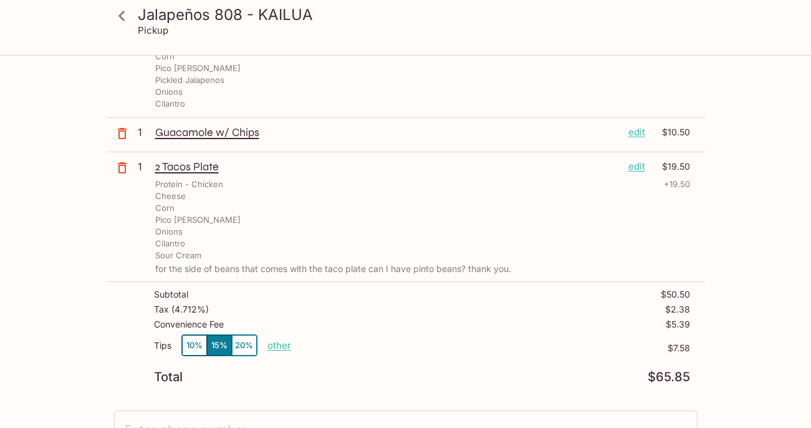
click at [277, 347] on p "other" at bounding box center [279, 345] width 24 height 12
type input "5.00"
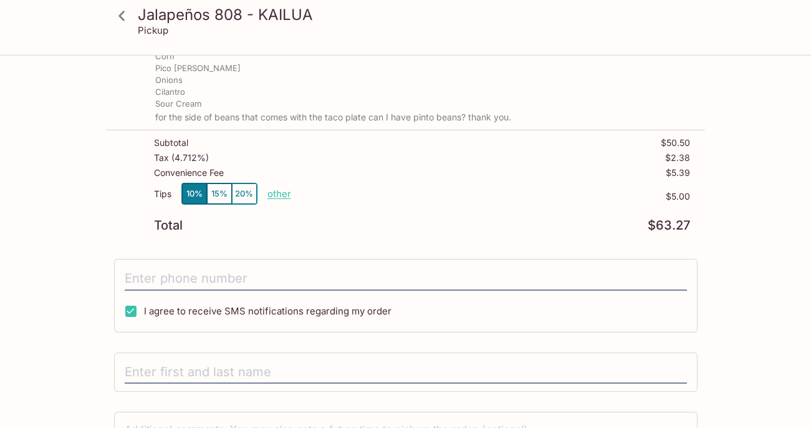
scroll to position [331, 0]
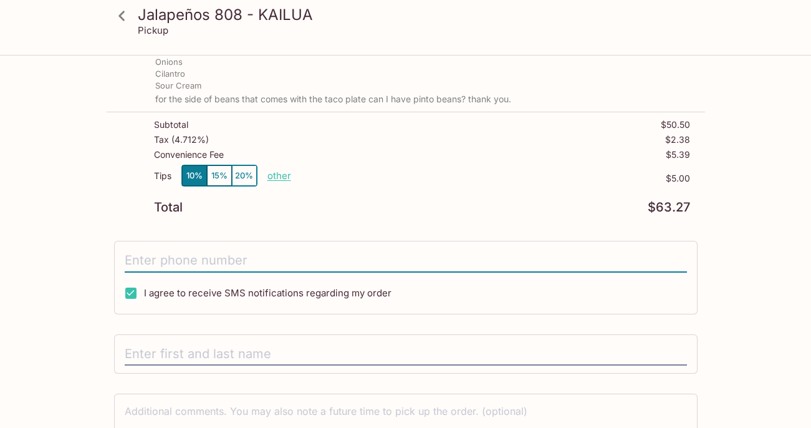
click at [212, 264] on input "tel" at bounding box center [406, 261] width 562 height 24
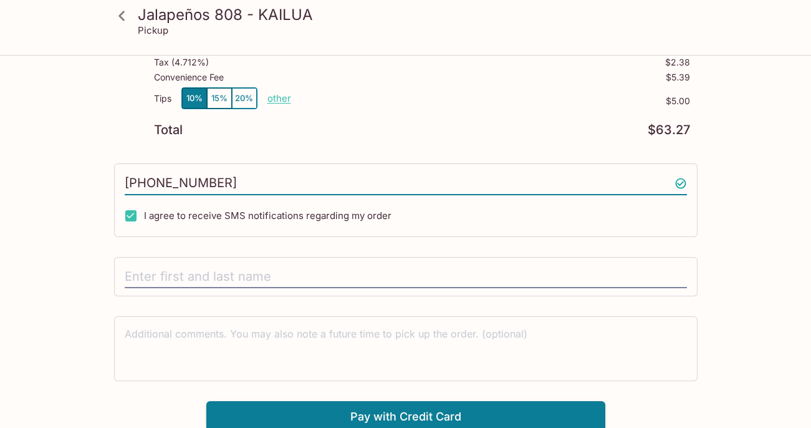
scroll to position [410, 0]
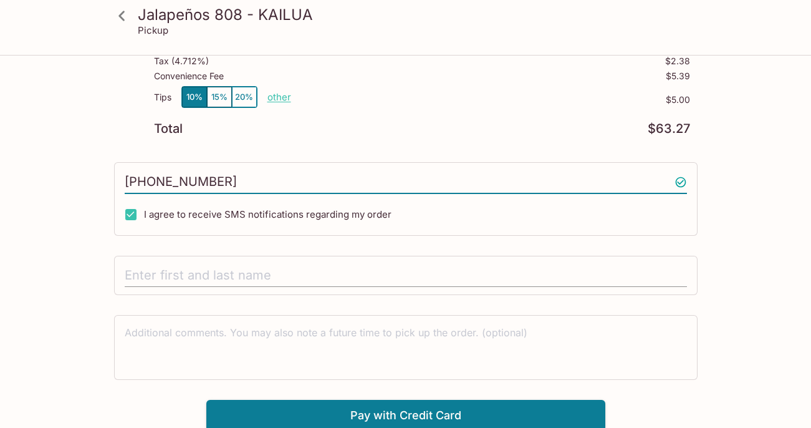
type input "[PHONE_NUMBER]"
click at [226, 277] on input "text" at bounding box center [406, 276] width 562 height 24
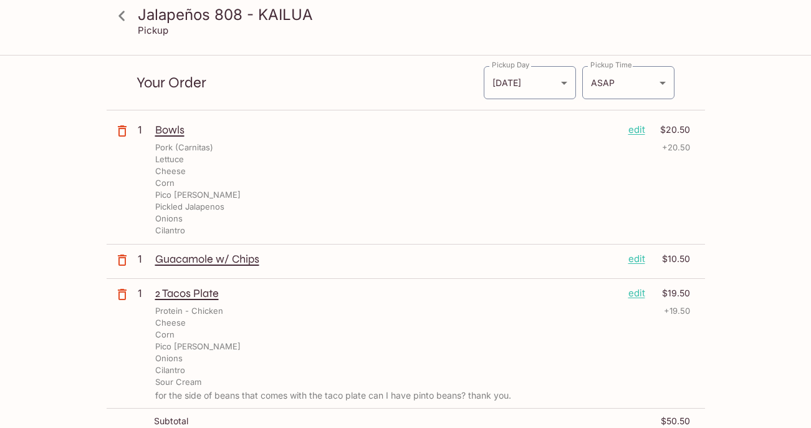
scroll to position [0, 0]
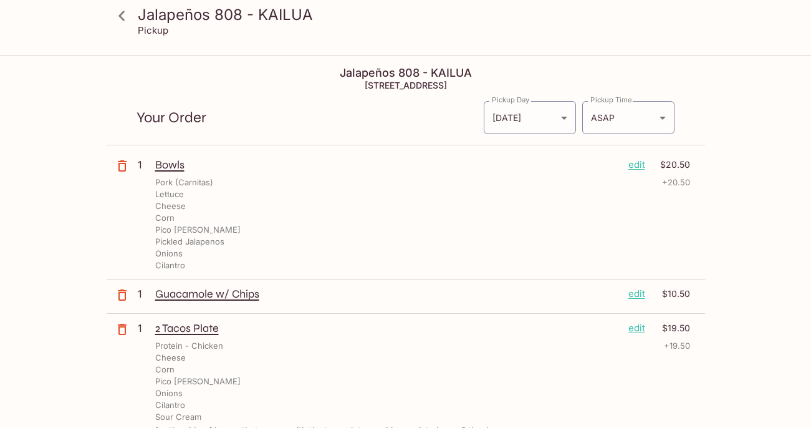
type input "[PERSON_NAME]"
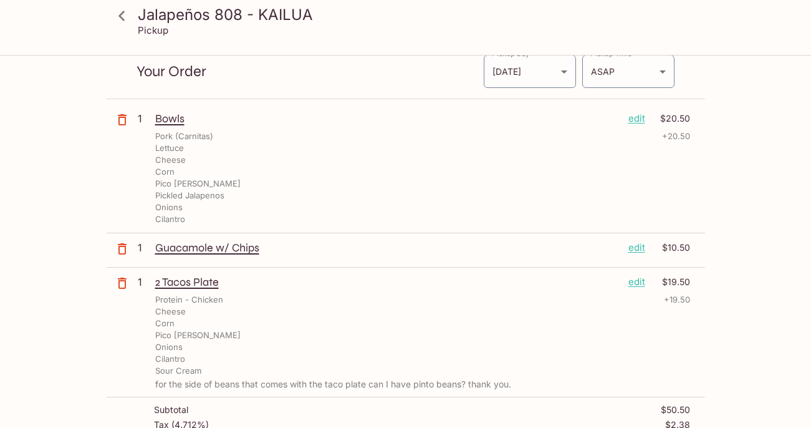
scroll to position [50, 0]
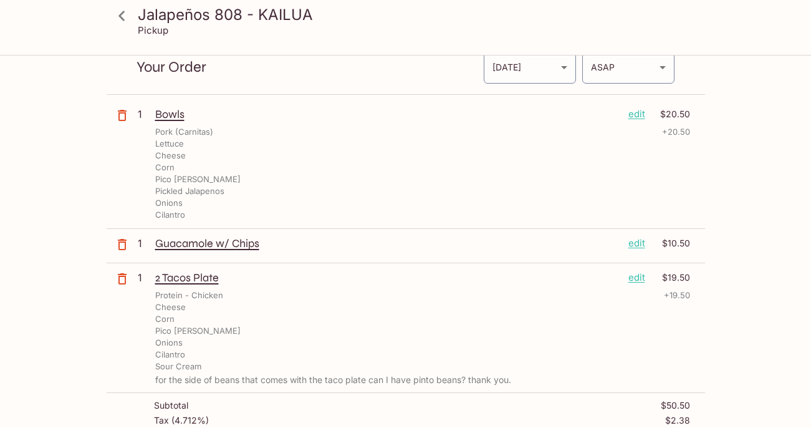
click at [636, 114] on p "edit" at bounding box center [636, 114] width 17 height 14
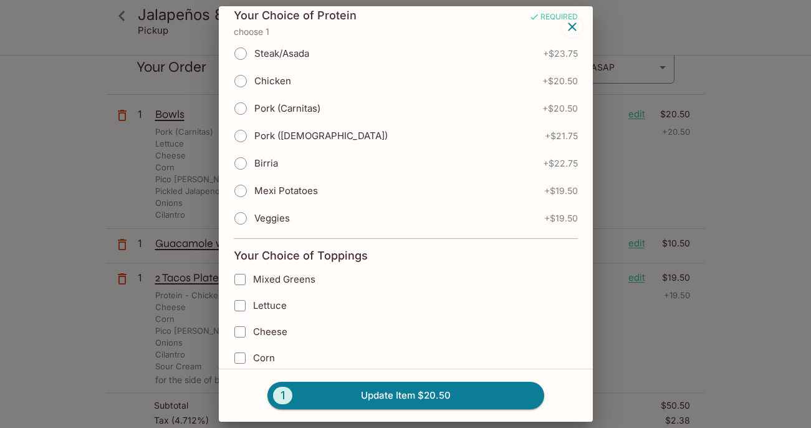
scroll to position [0, 0]
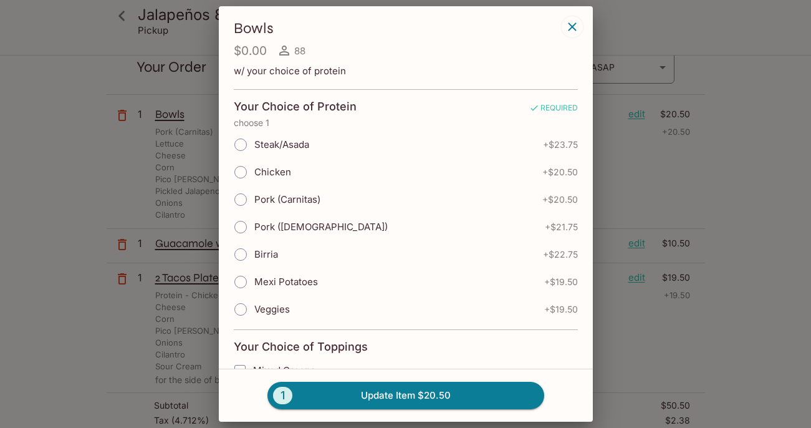
click at [577, 22] on icon "button" at bounding box center [572, 26] width 15 height 15
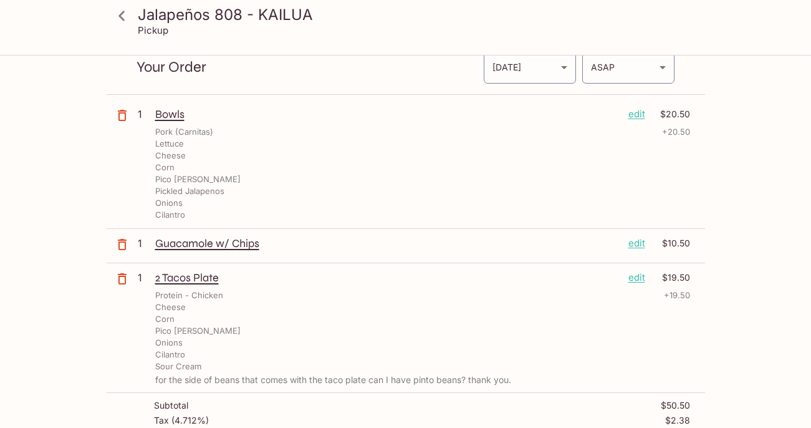
click at [632, 115] on p "edit" at bounding box center [636, 114] width 17 height 14
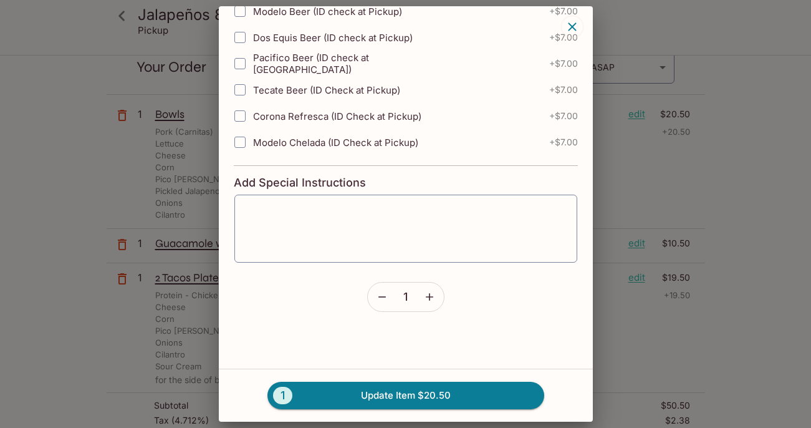
scroll to position [1313, 0]
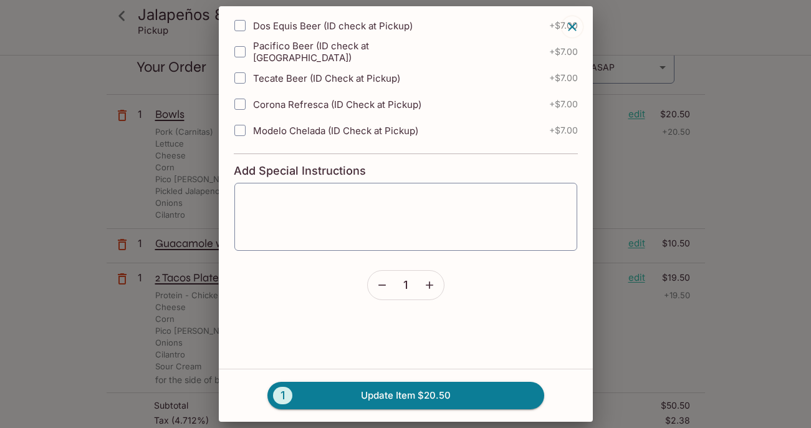
click at [613, 314] on div "Bowls $0.00 88 w/ your choice of protein Your Choice of Protein REQUIRED choose…" at bounding box center [405, 214] width 811 height 428
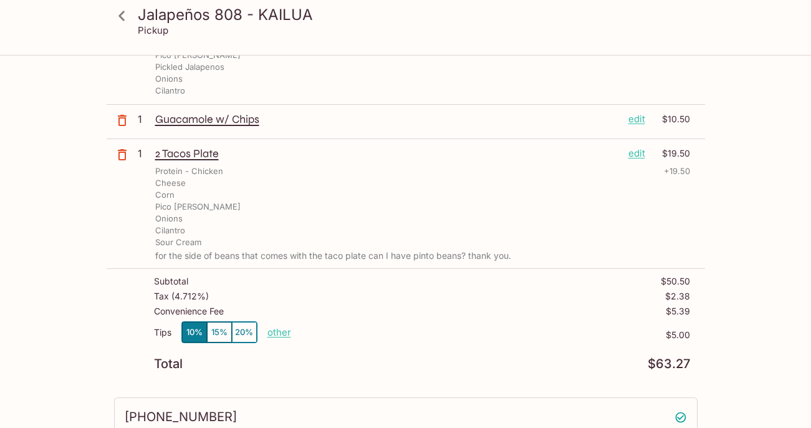
scroll to position [184, 0]
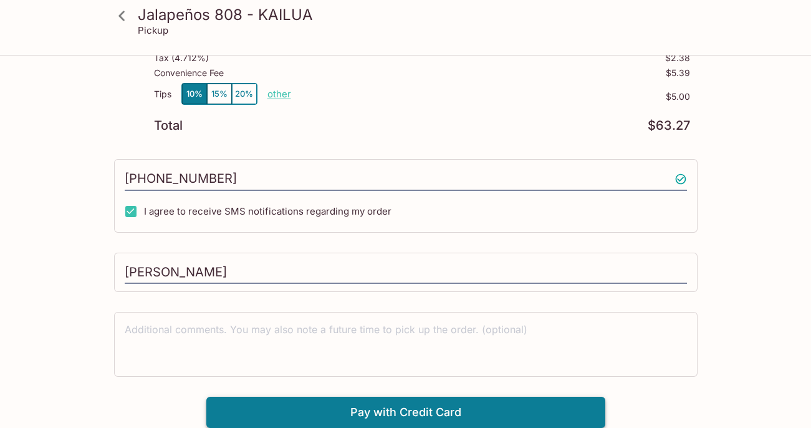
click at [410, 411] on button "Pay with Credit Card" at bounding box center [405, 411] width 399 height 31
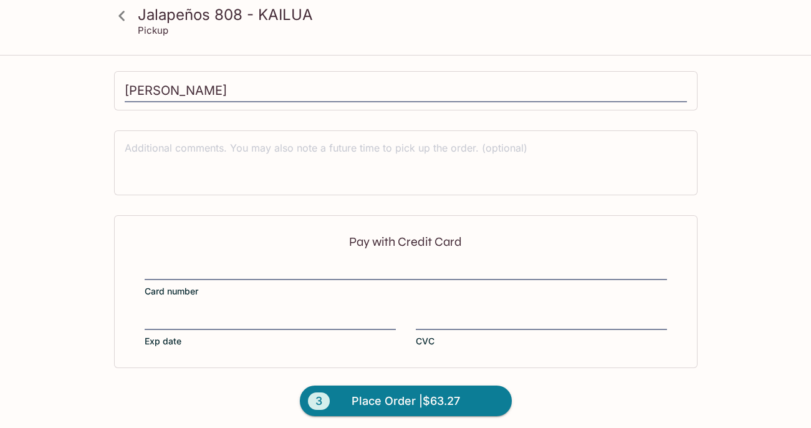
scroll to position [600, 0]
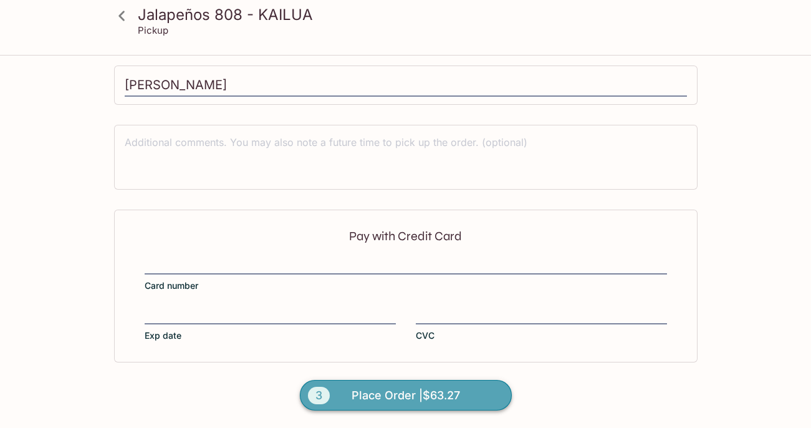
click at [388, 393] on span "Place Order | $63.27" at bounding box center [406, 395] width 108 height 20
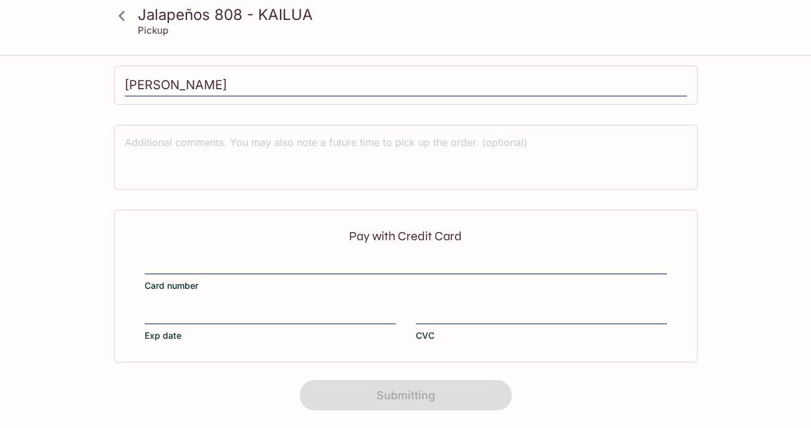
scroll to position [297, 0]
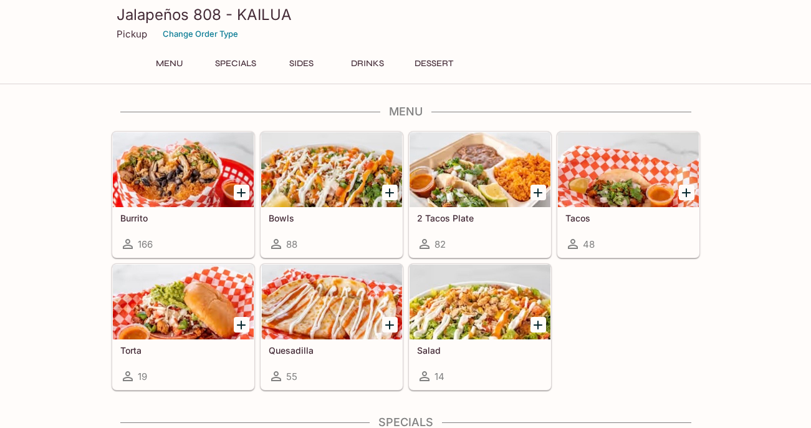
click at [477, 173] on div at bounding box center [480, 169] width 141 height 75
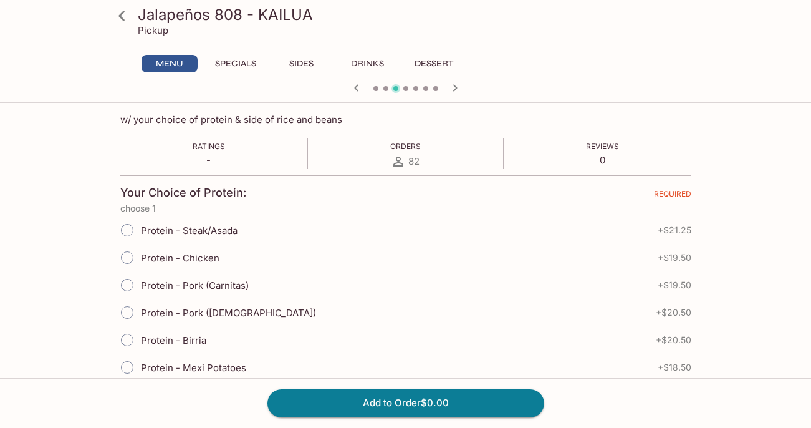
scroll to position [307, 0]
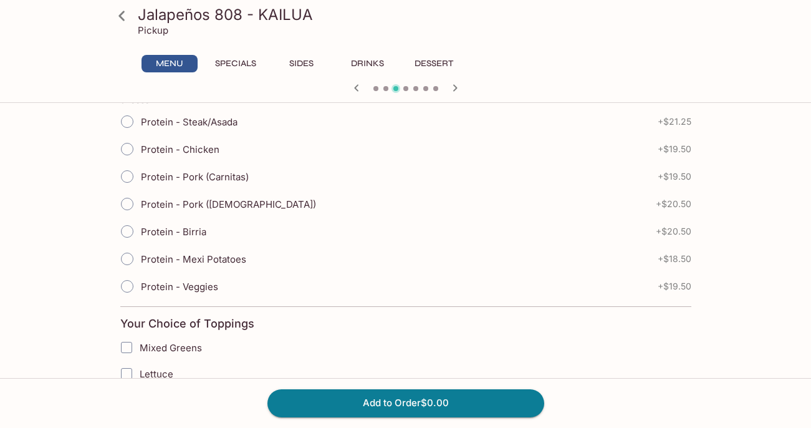
click at [199, 151] on span "Protein - Chicken" at bounding box center [180, 149] width 79 height 12
click at [140, 151] on input "Protein - Chicken" at bounding box center [127, 149] width 26 height 26
radio input "true"
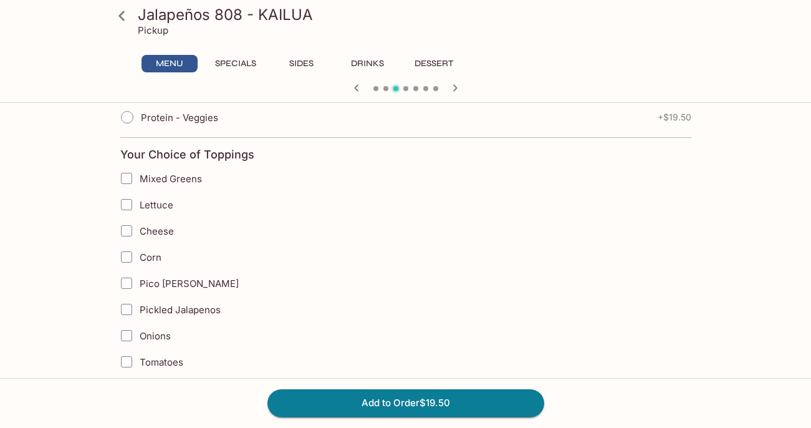
scroll to position [512, 0]
